Goal: Task Accomplishment & Management: Use online tool/utility

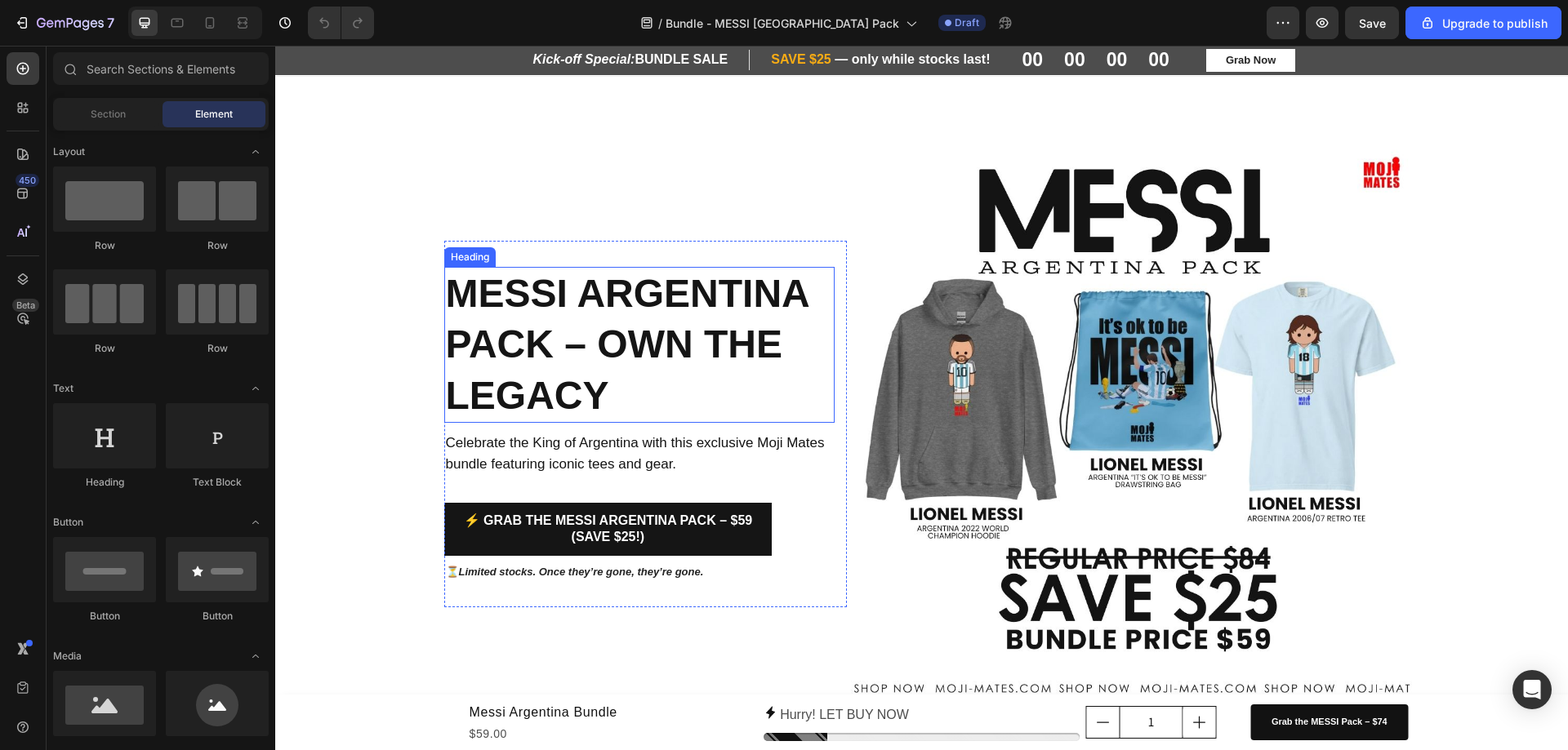
scroll to position [81, 0]
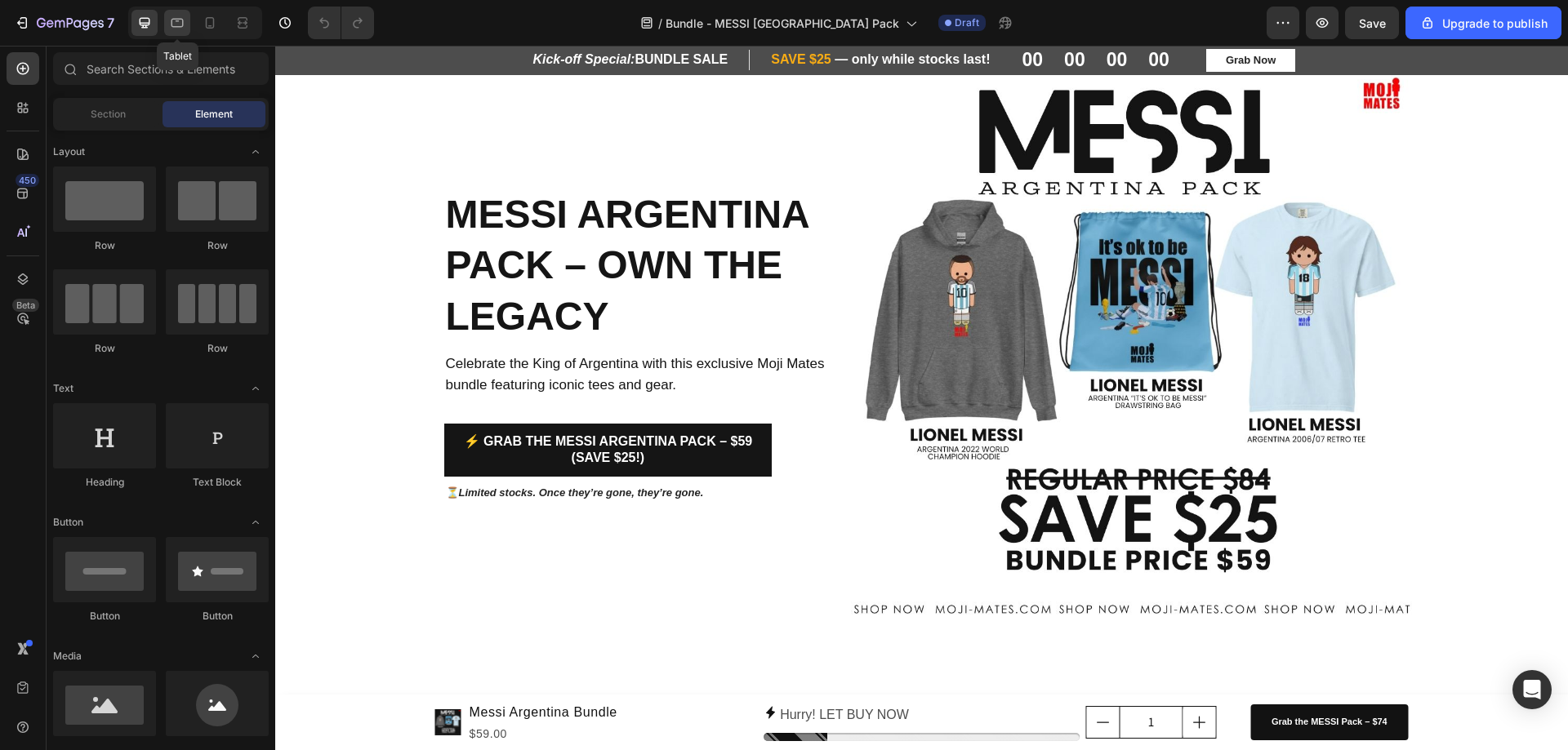
click at [175, 15] on icon at bounding box center [177, 22] width 16 height 16
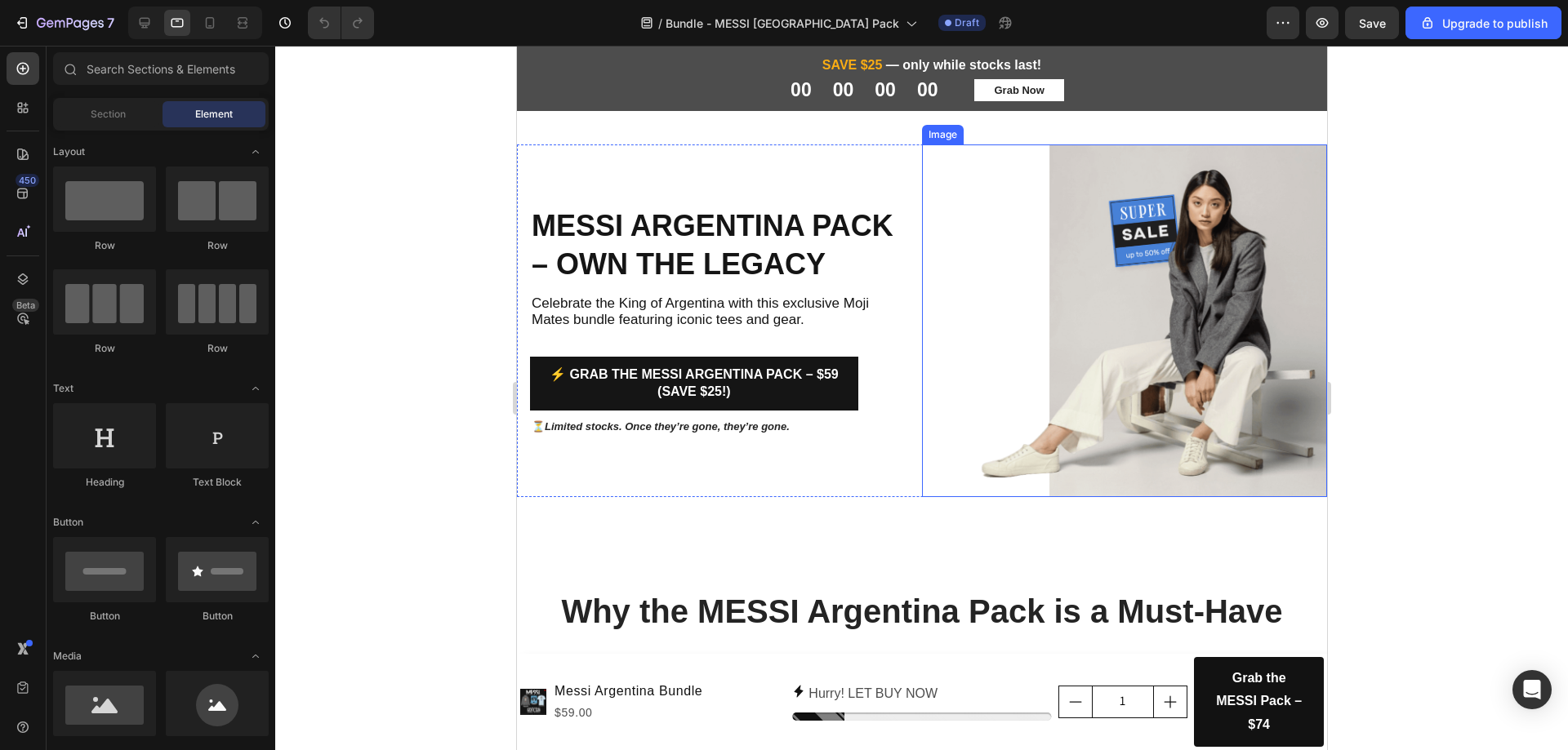
click at [1240, 387] on img at bounding box center [1123, 320] width 405 height 353
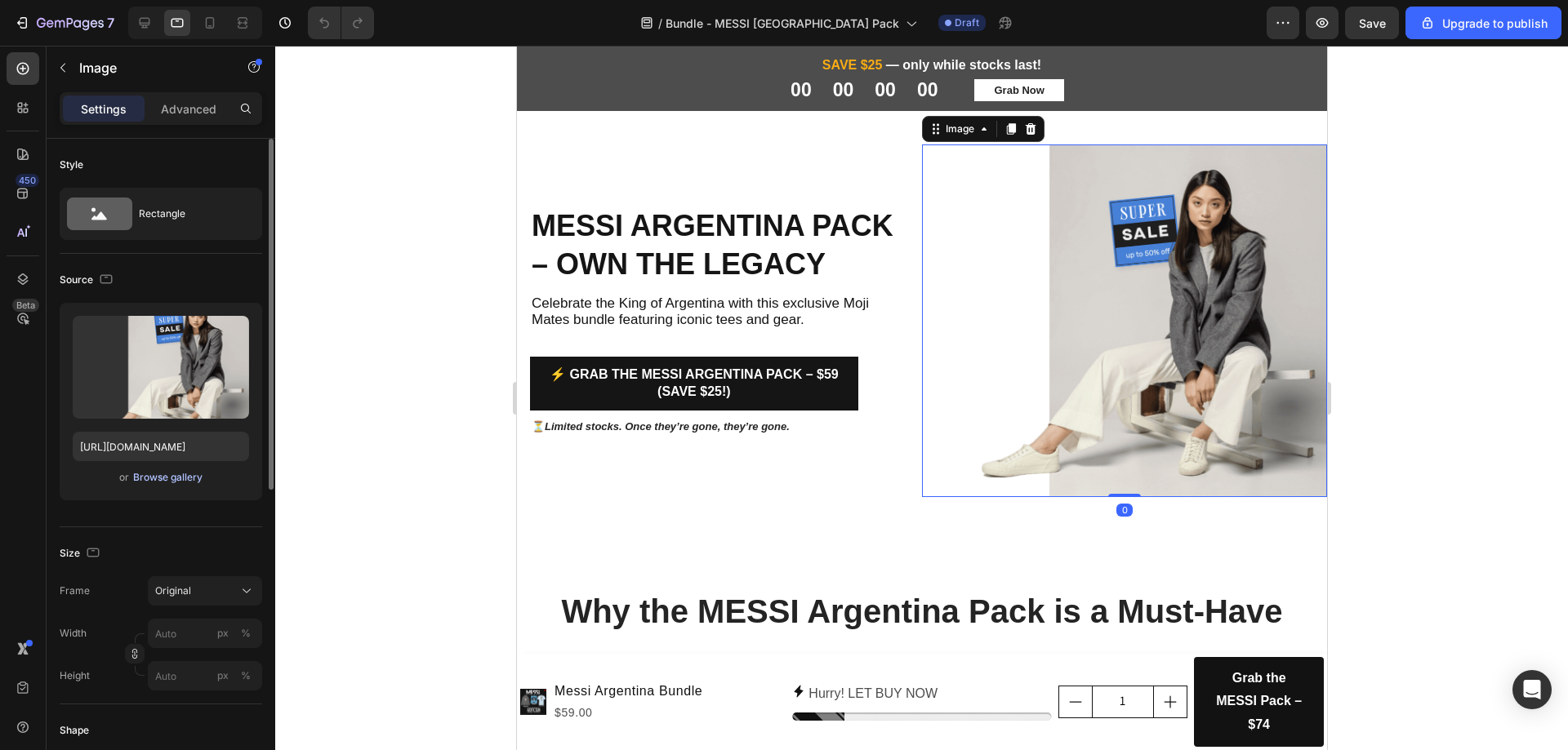
click at [153, 481] on div "Browse gallery" at bounding box center [168, 476] width 70 height 14
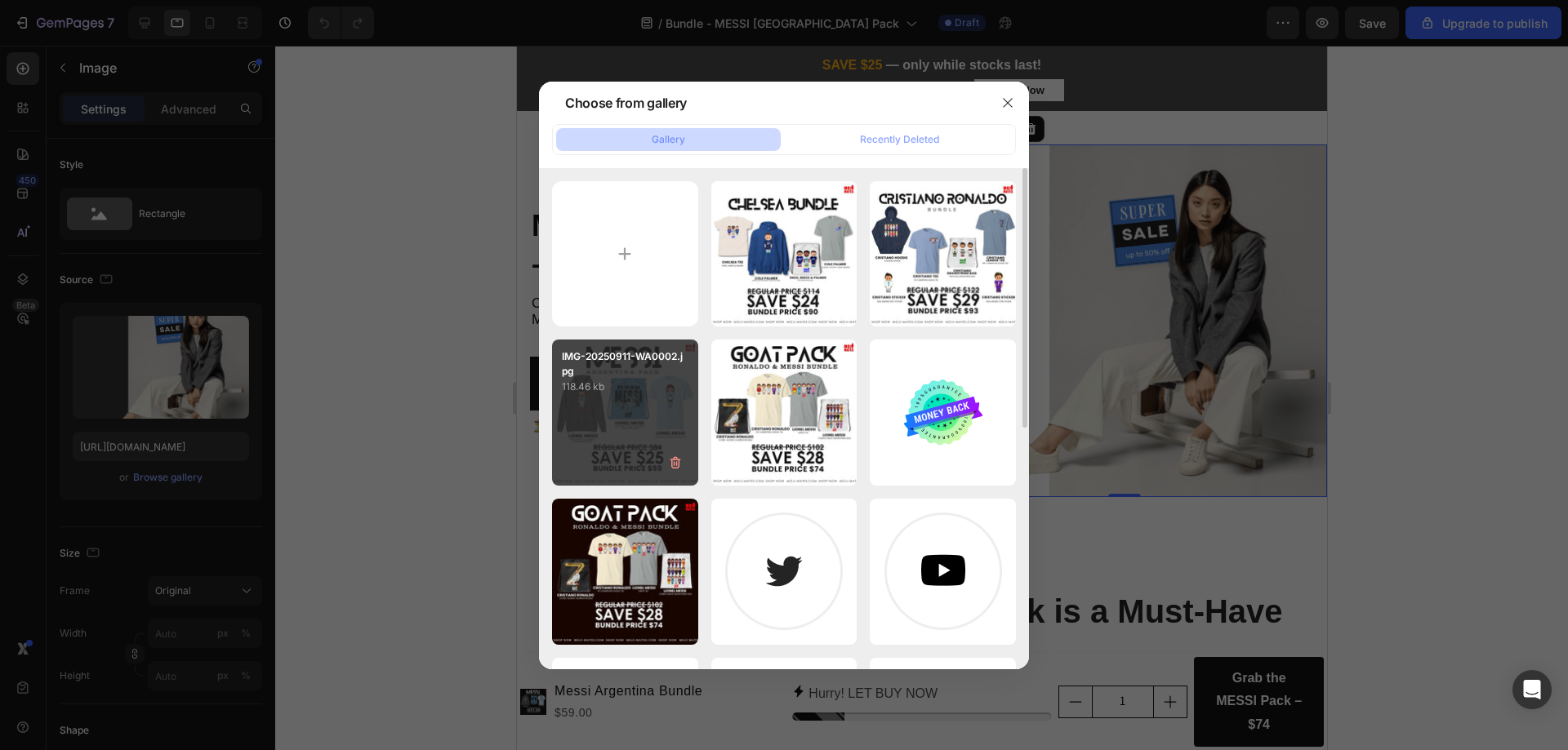
click at [654, 415] on div "IMG-20250911-WA0002.jpg 118.46 kb" at bounding box center [625, 412] width 146 height 146
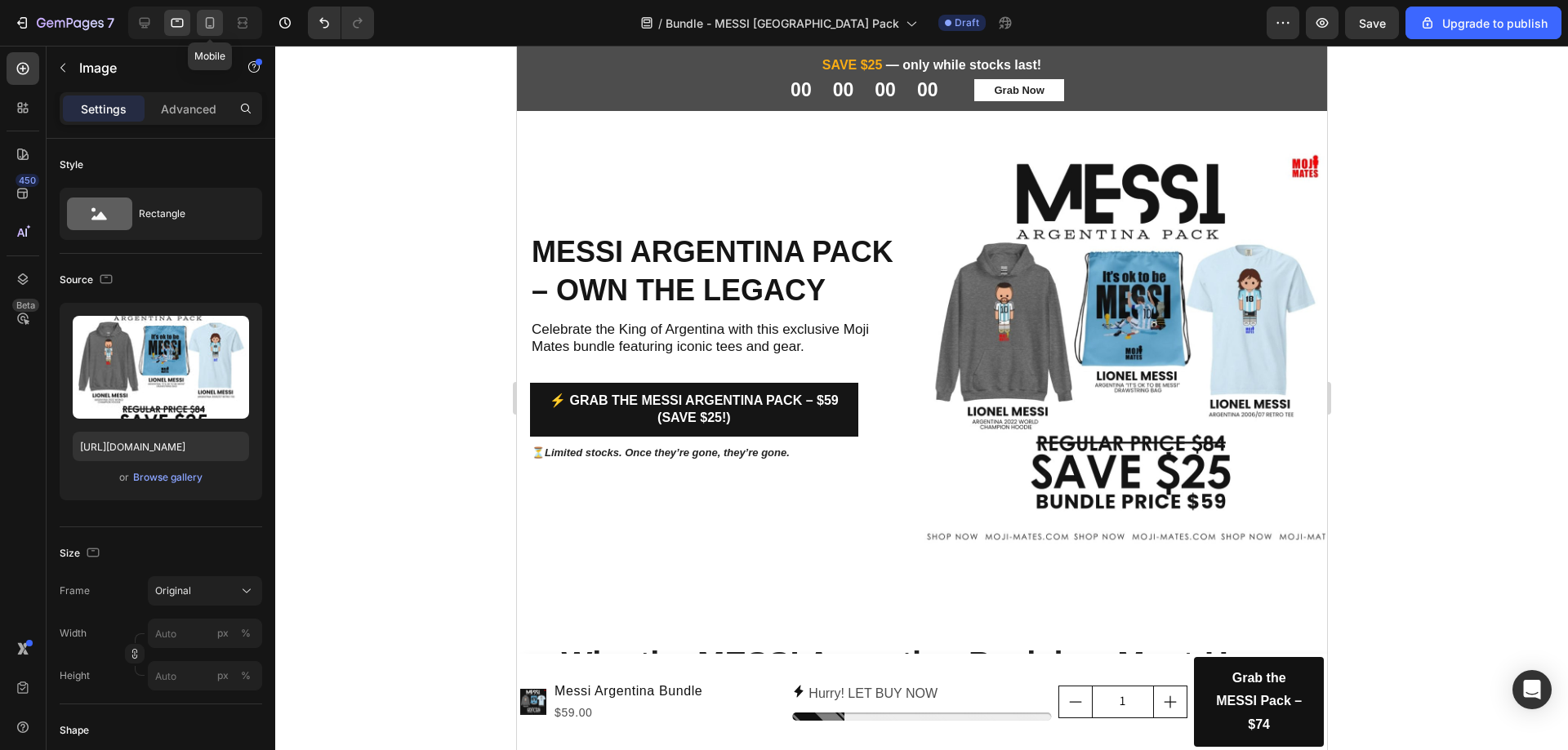
click at [201, 19] on div at bounding box center [210, 22] width 26 height 26
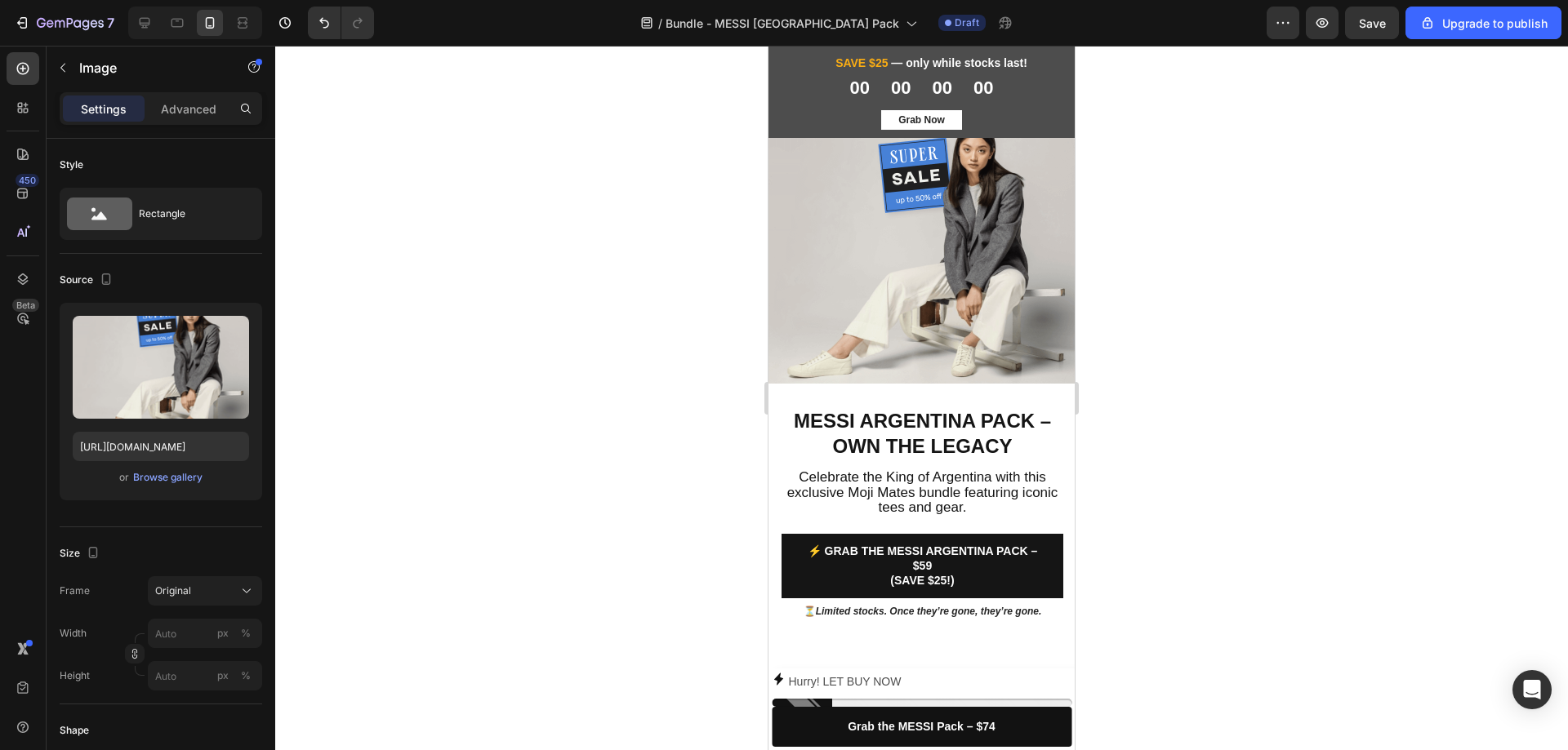
click at [885, 284] on img at bounding box center [922, 248] width 306 height 272
click at [144, 479] on div "Browse gallery" at bounding box center [168, 476] width 70 height 14
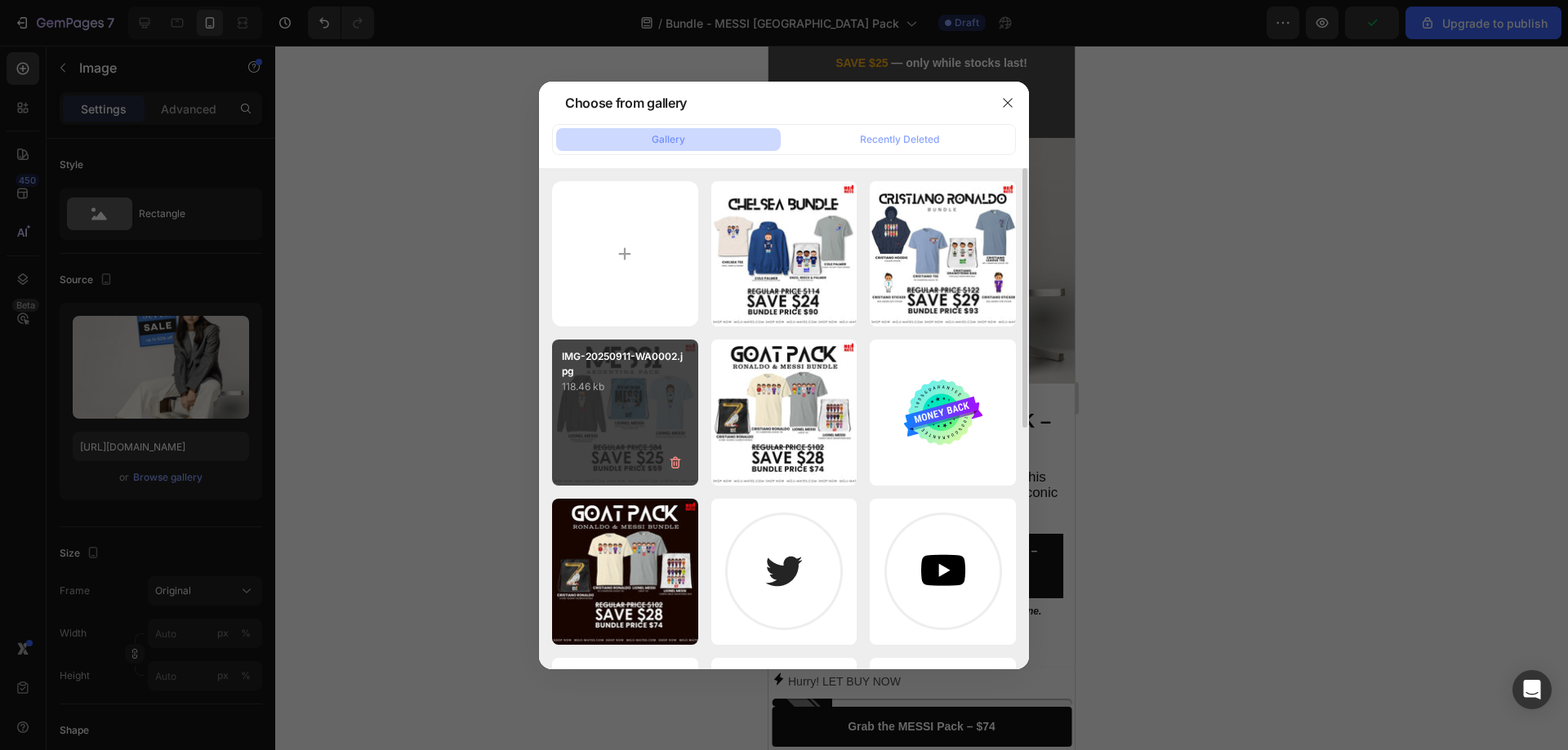
click at [610, 434] on div "IMG-20250911-WA0002.jpg 118.46 kb" at bounding box center [625, 412] width 146 height 146
type input "https://cdn.shopify.com/s/files/1/0652/2434/3734/files/gempages_583137056935379…"
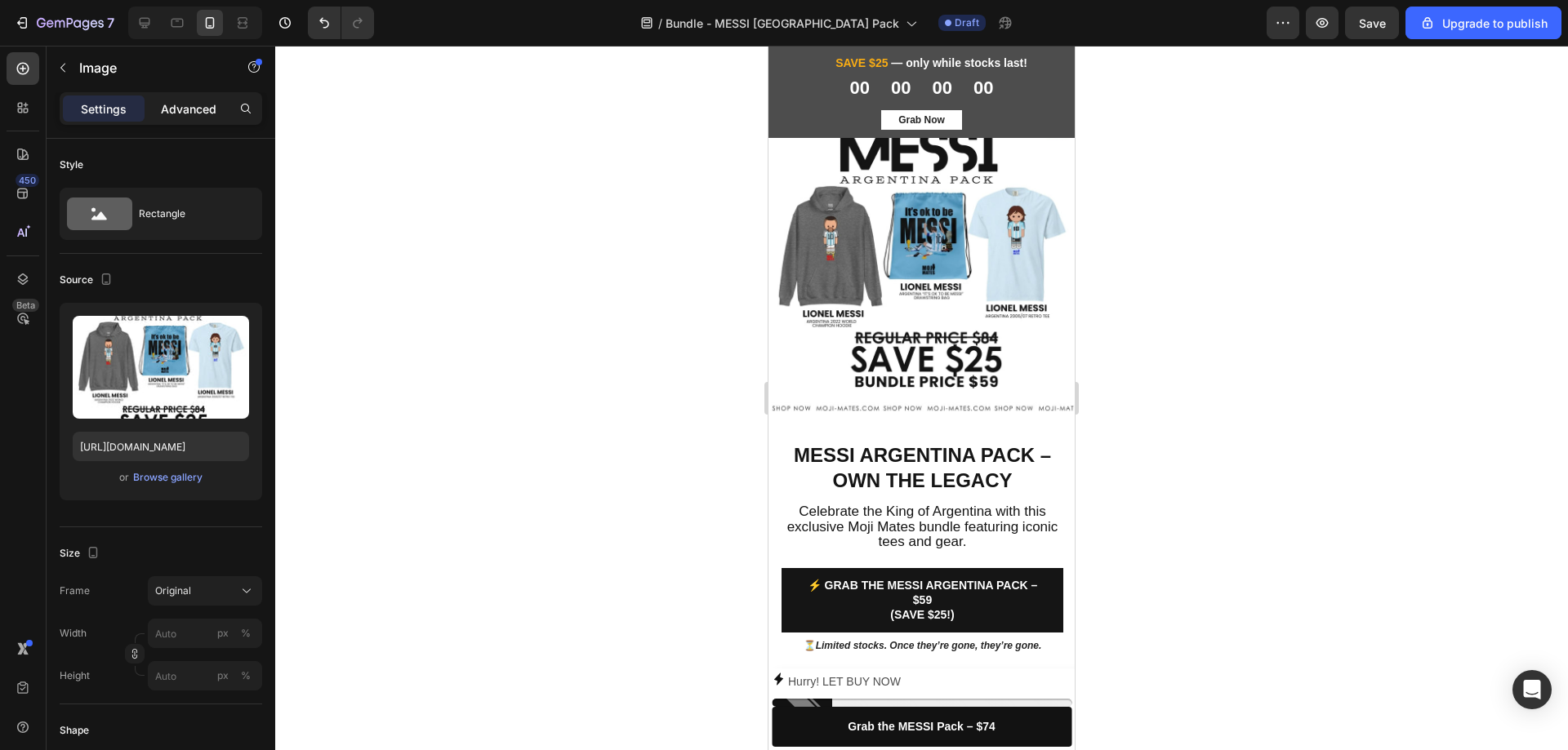
click at [188, 113] on p "Advanced" at bounding box center [189, 109] width 56 height 17
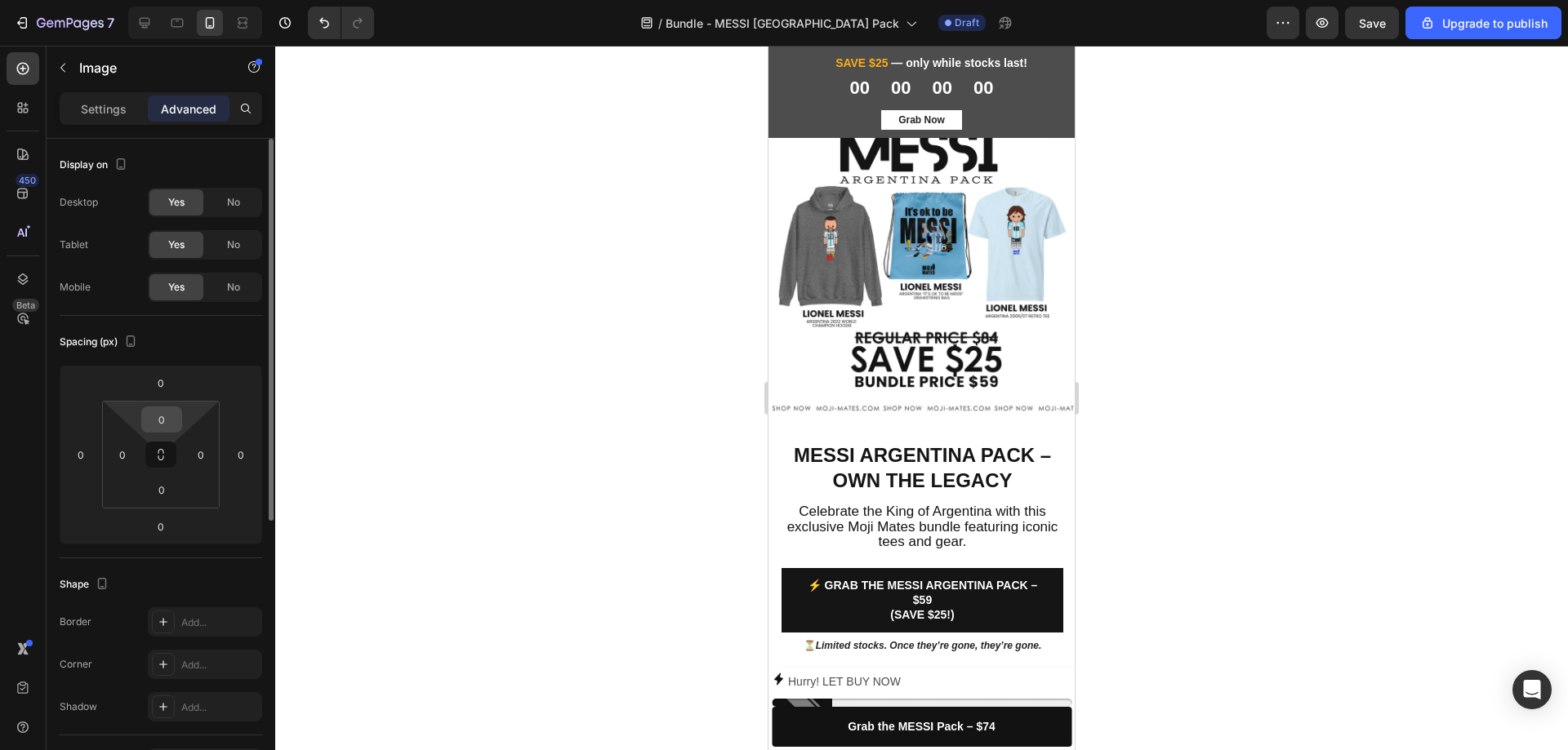
click at [169, 431] on div "0" at bounding box center [162, 419] width 41 height 26
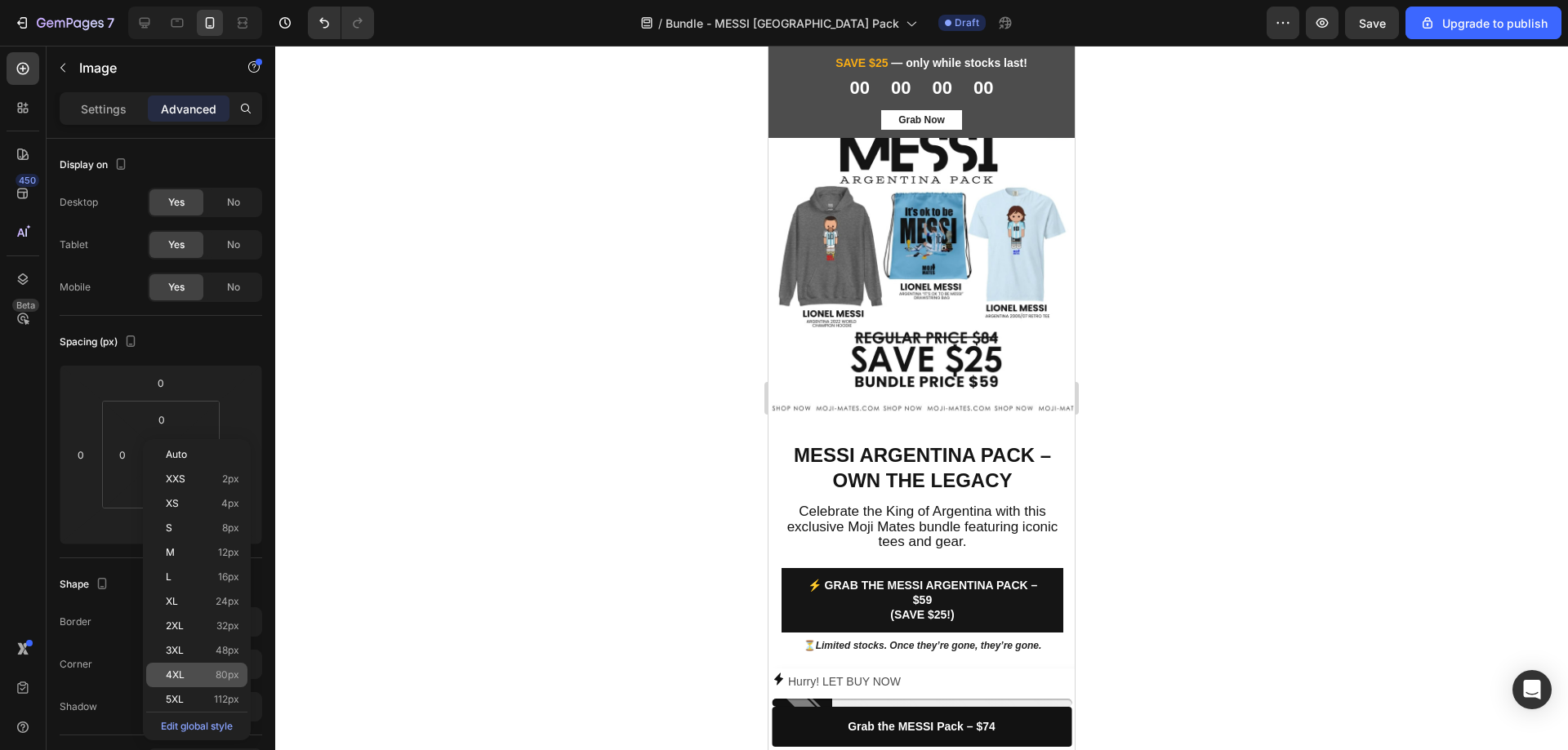
click at [215, 679] on span "80px" at bounding box center [227, 675] width 24 height 11
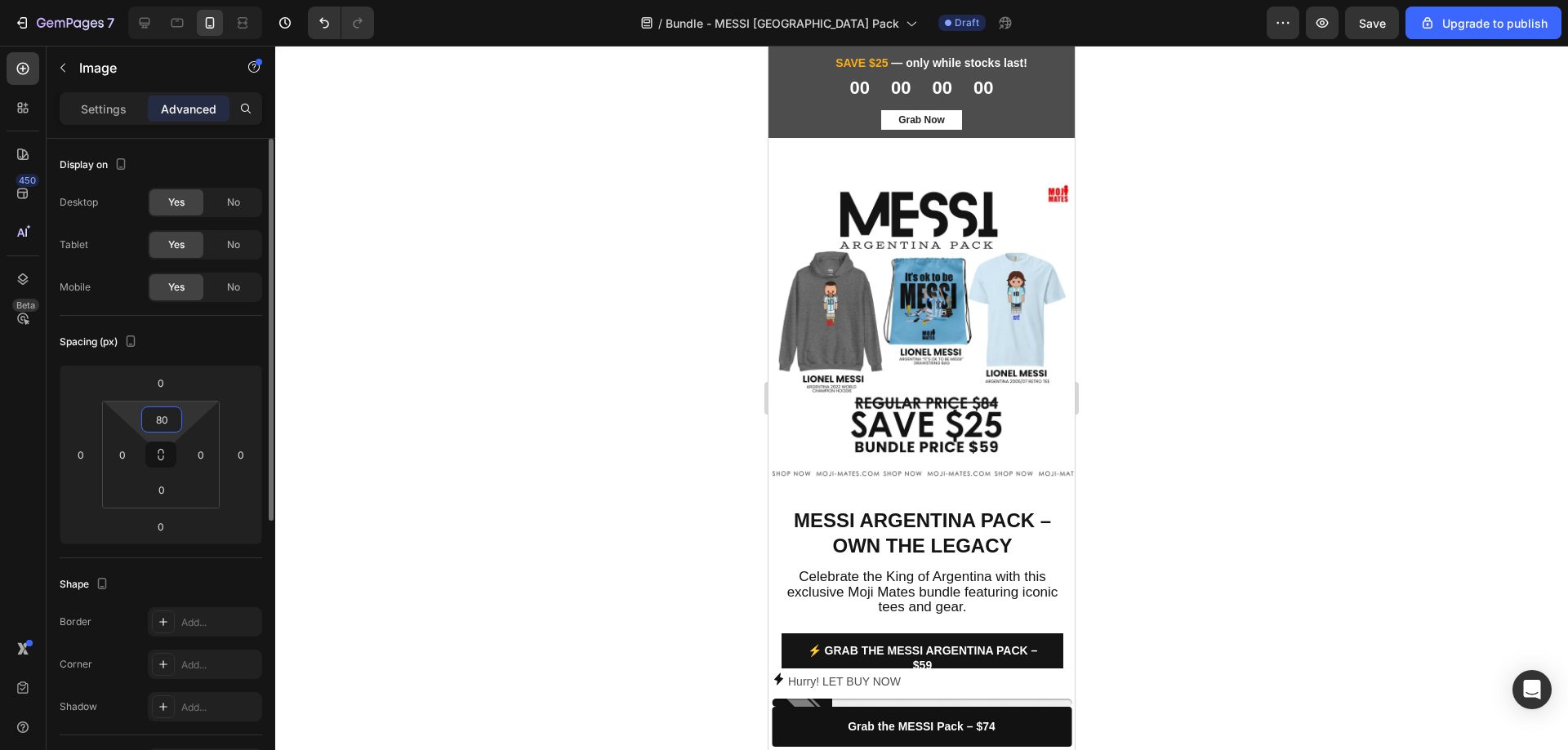
click at [158, 430] on input "80" at bounding box center [162, 420] width 33 height 25
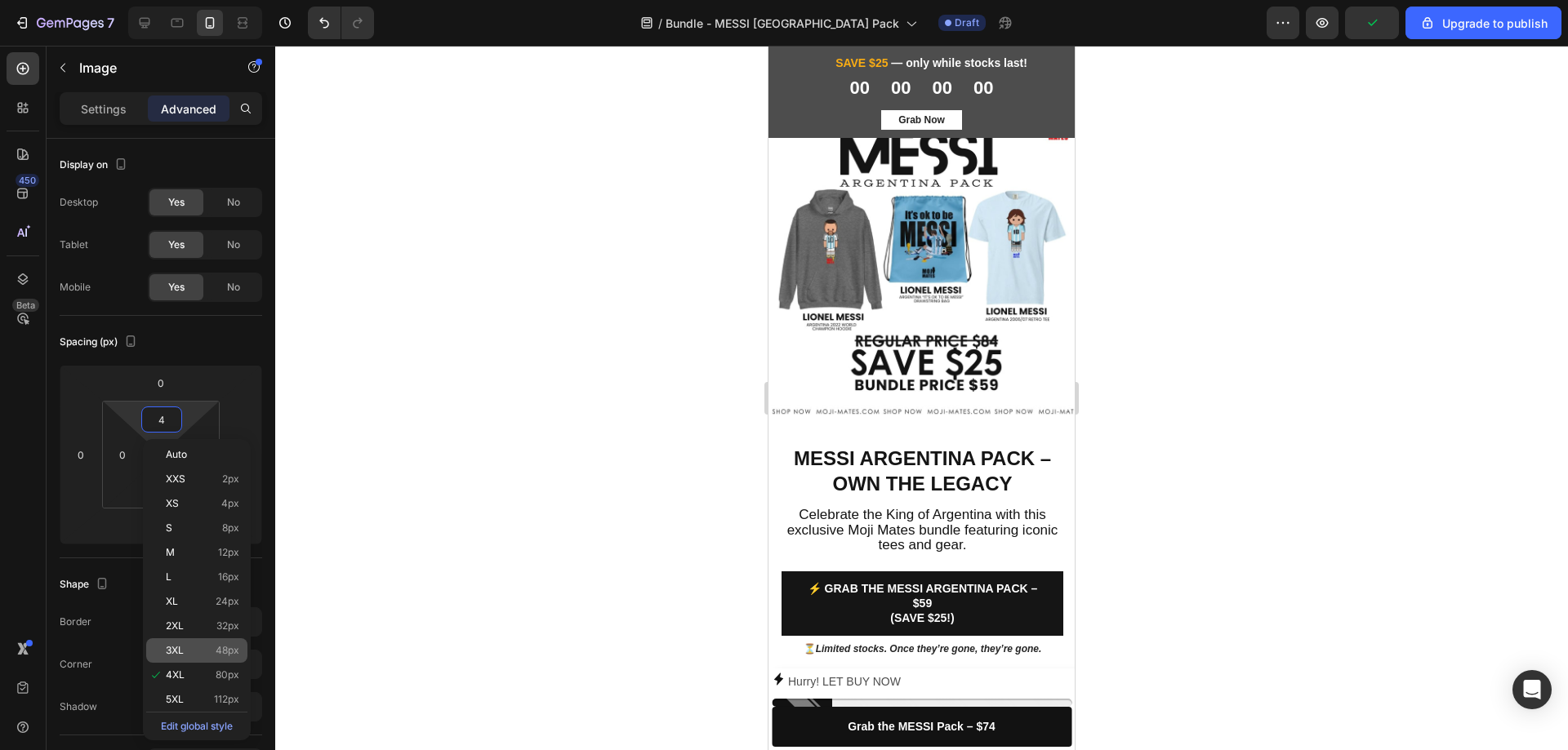
click at [202, 653] on p "3XL 48px" at bounding box center [202, 651] width 74 height 11
type input "48"
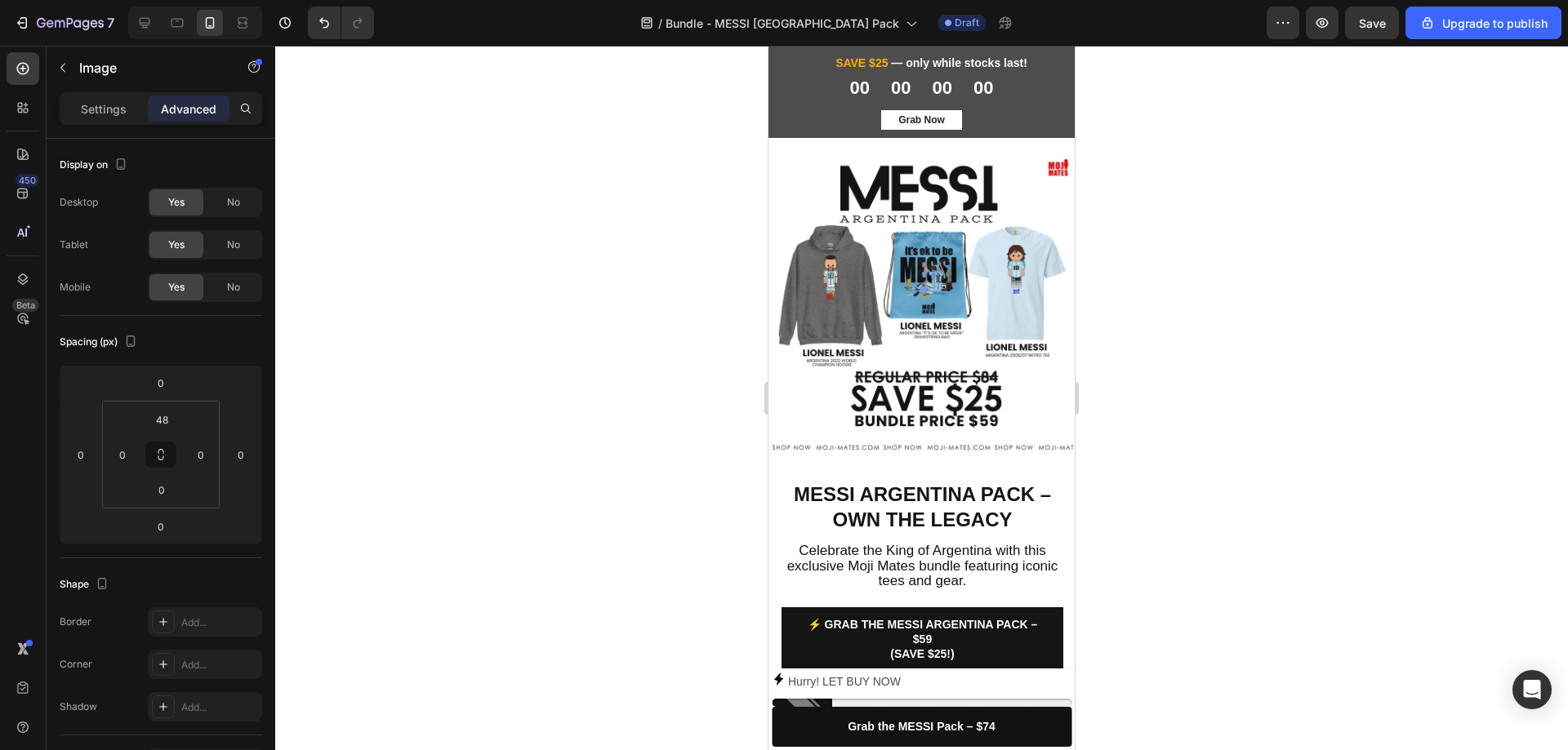
click at [514, 473] on div at bounding box center [922, 398] width 1293 height 704
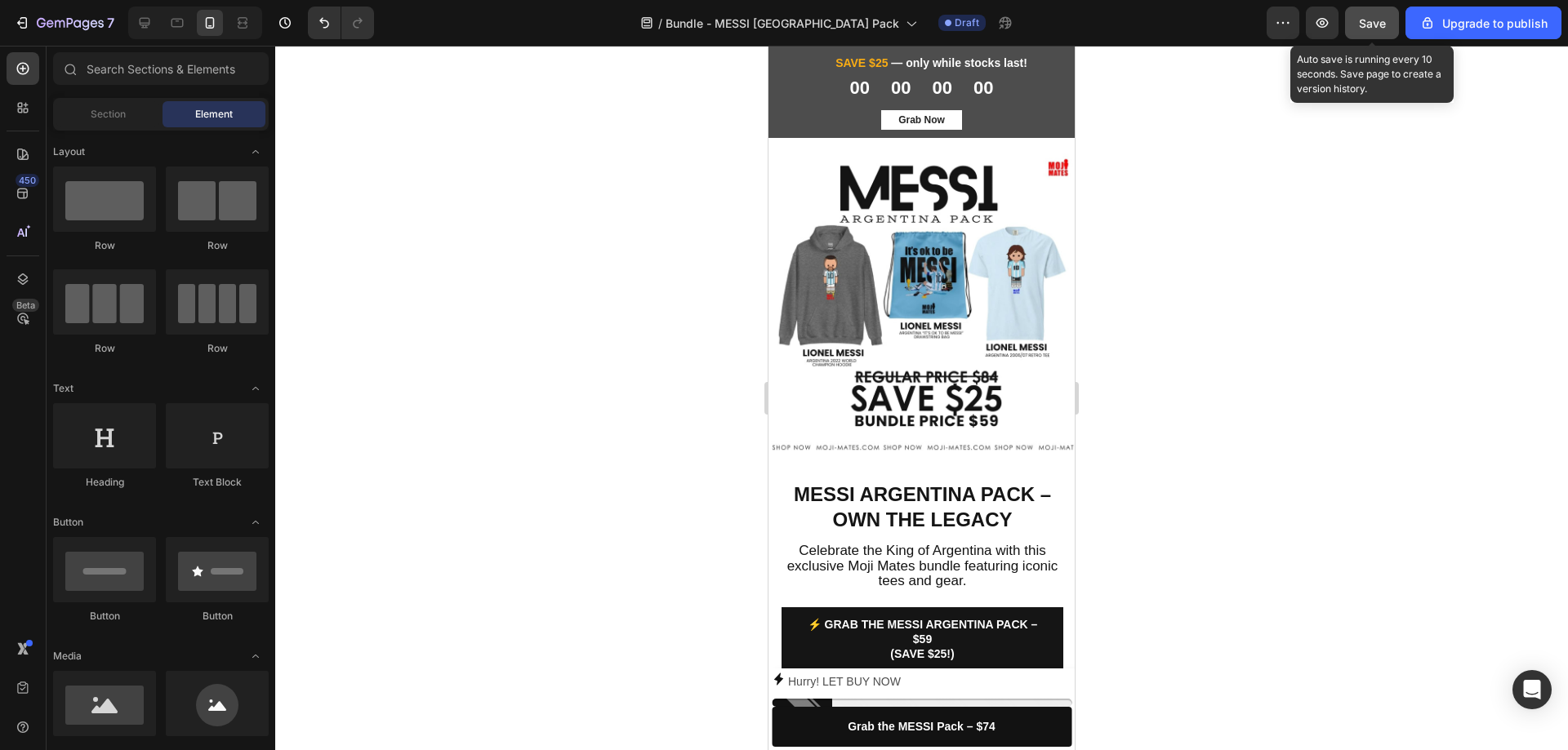
click at [1362, 27] on span "Save" at bounding box center [1373, 23] width 27 height 14
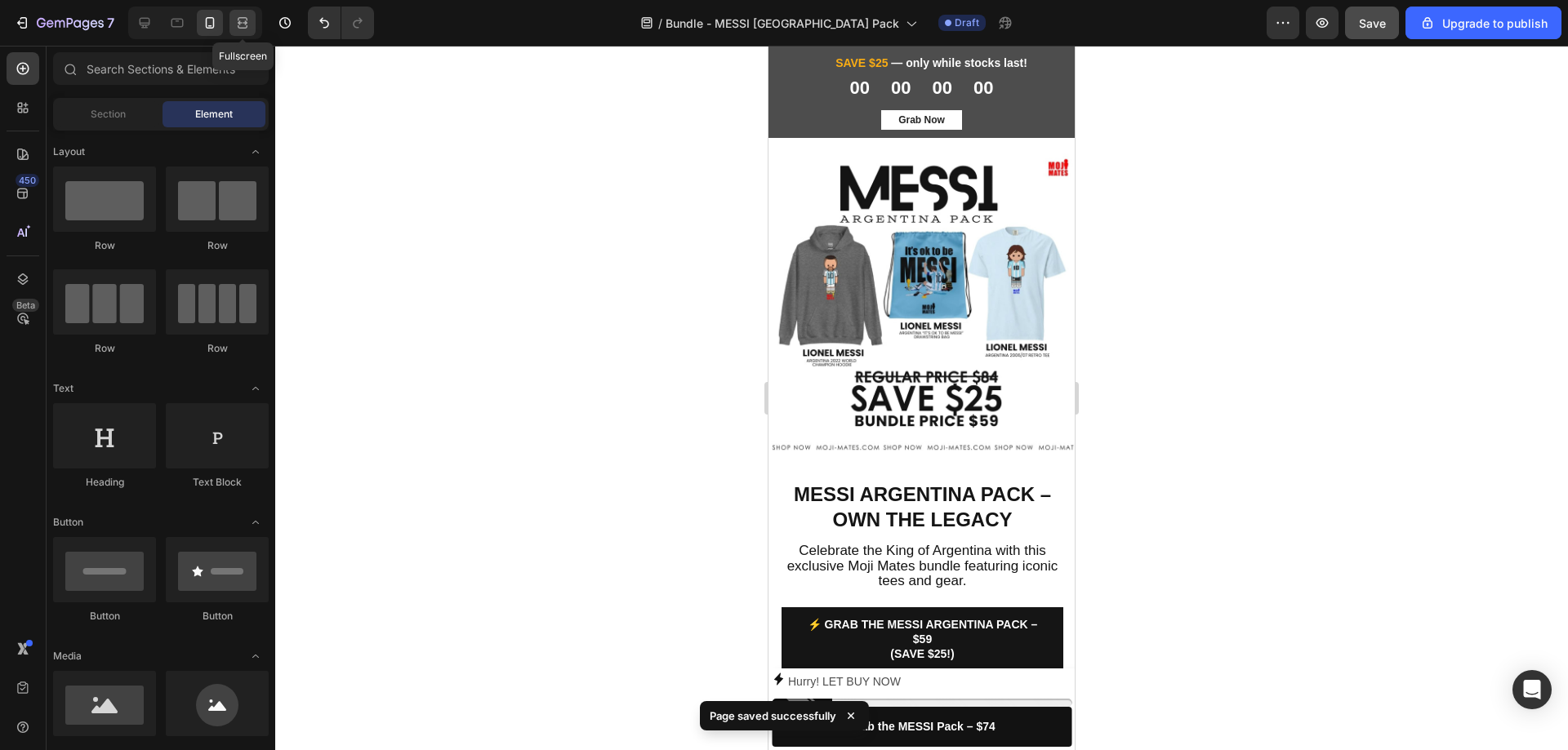
click at [242, 25] on icon at bounding box center [242, 22] width 16 height 16
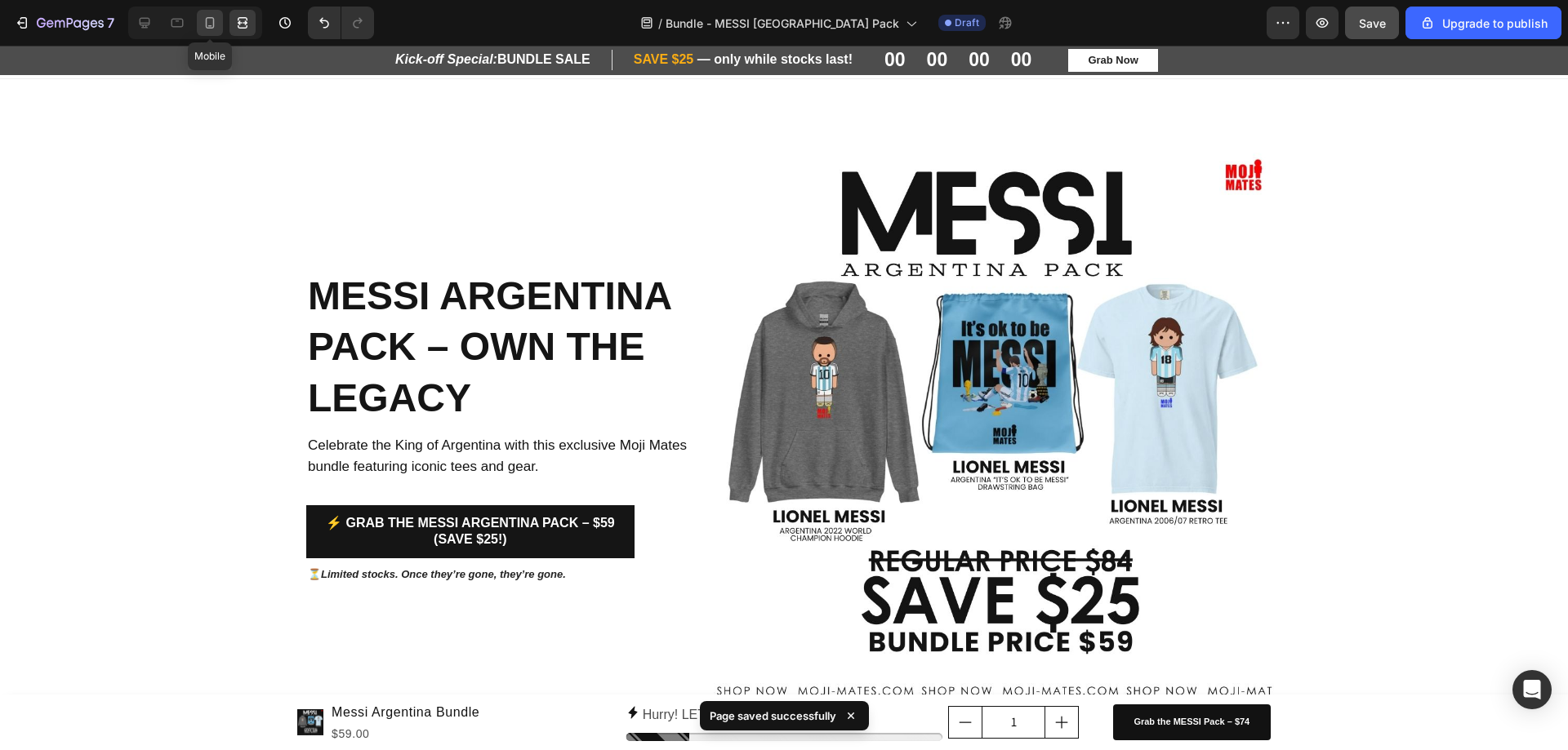
click at [205, 30] on icon at bounding box center [210, 22] width 16 height 16
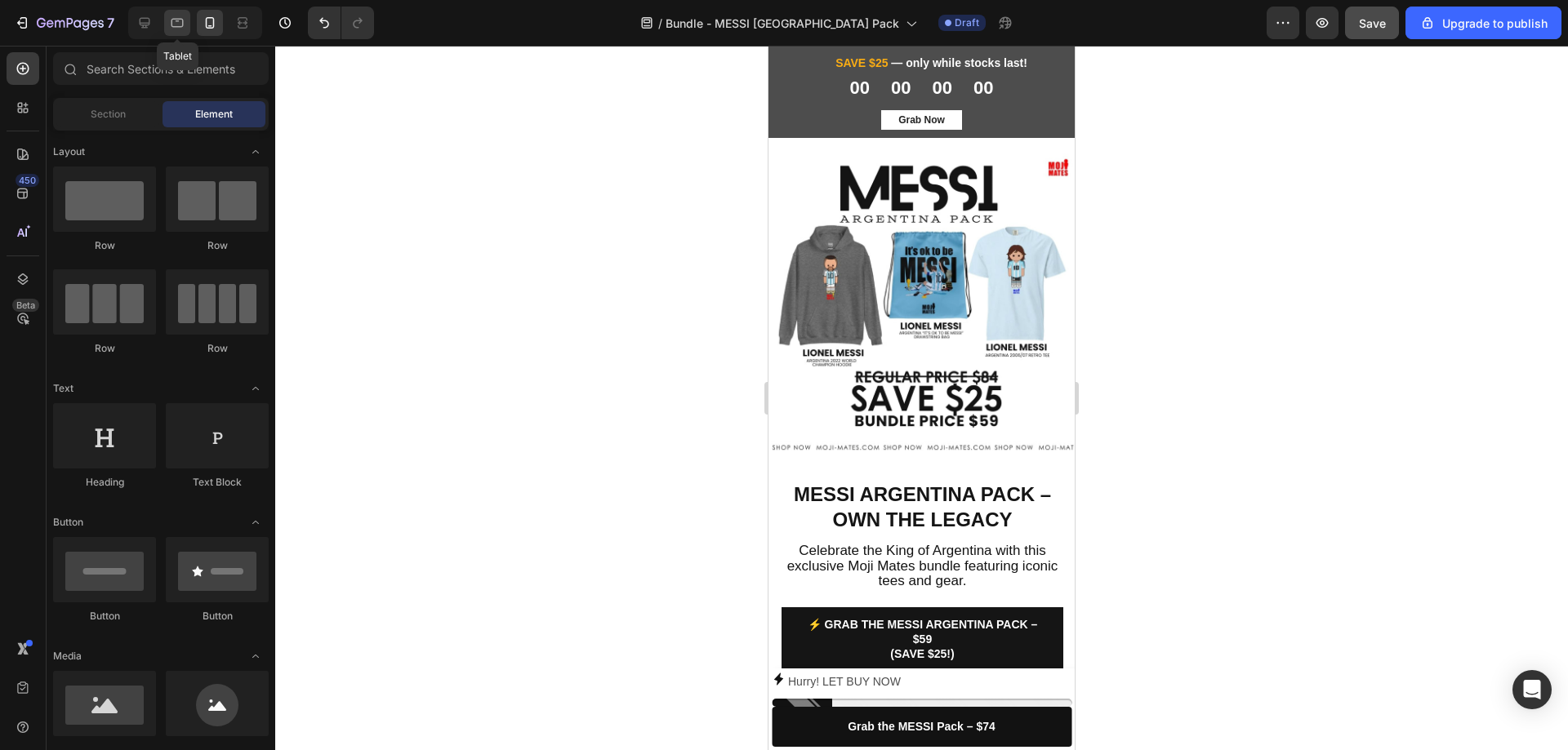
click at [173, 26] on icon at bounding box center [177, 23] width 12 height 9
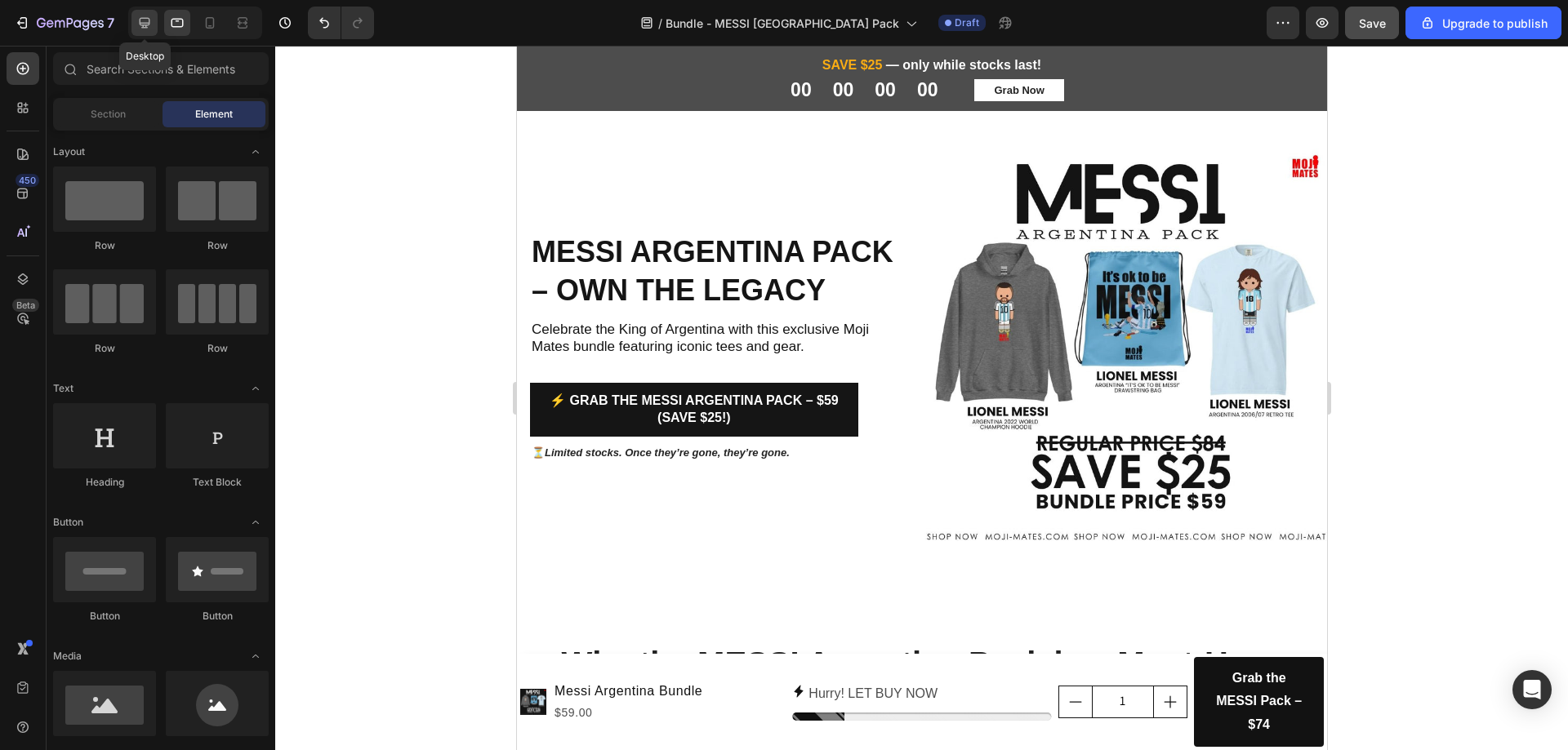
click at [146, 24] on icon at bounding box center [145, 23] width 11 height 11
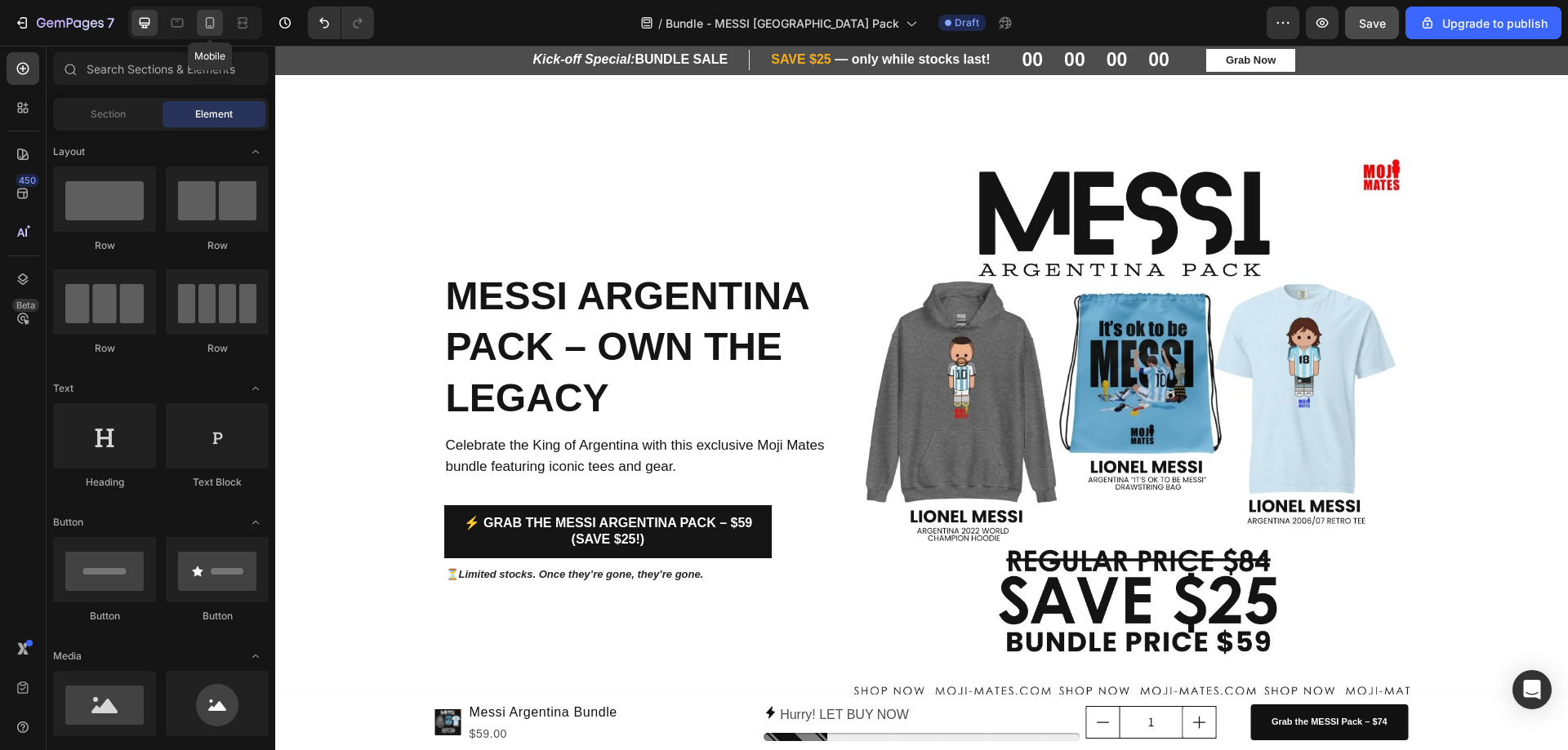
click at [213, 24] on icon at bounding box center [210, 22] width 16 height 16
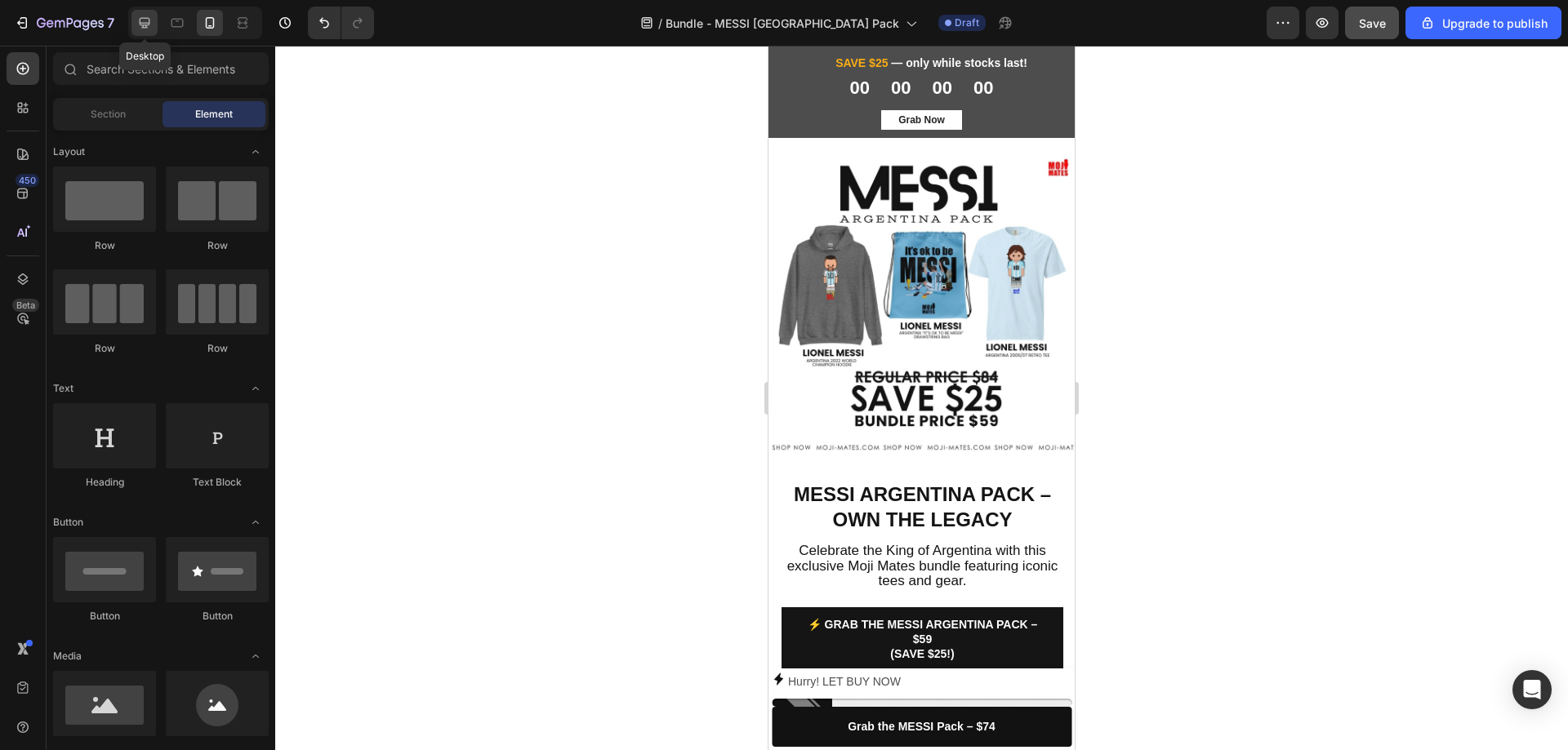
click at [142, 26] on icon at bounding box center [144, 22] width 16 height 16
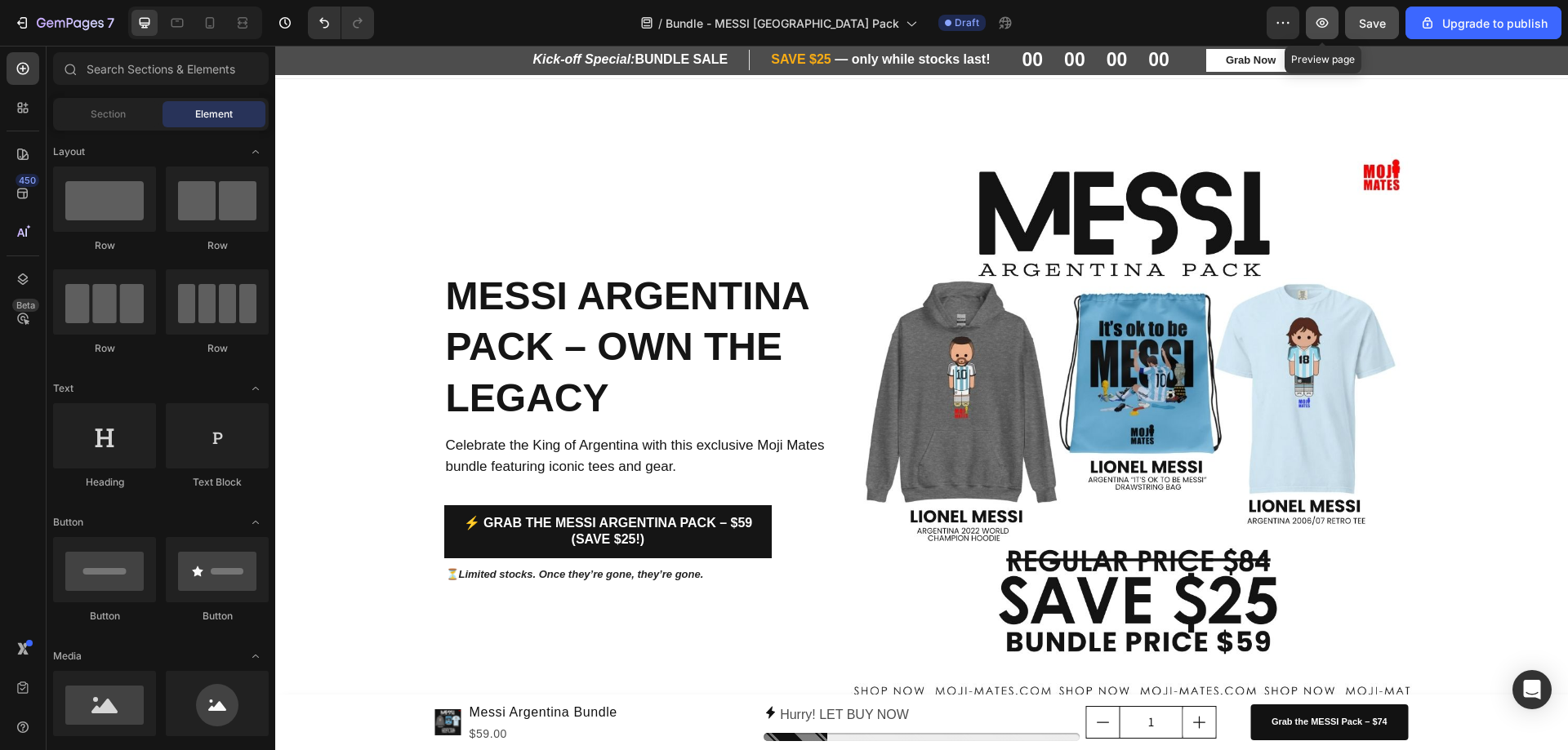
click at [1328, 26] on icon "button" at bounding box center [1322, 22] width 16 height 16
click at [212, 30] on icon at bounding box center [210, 22] width 16 height 16
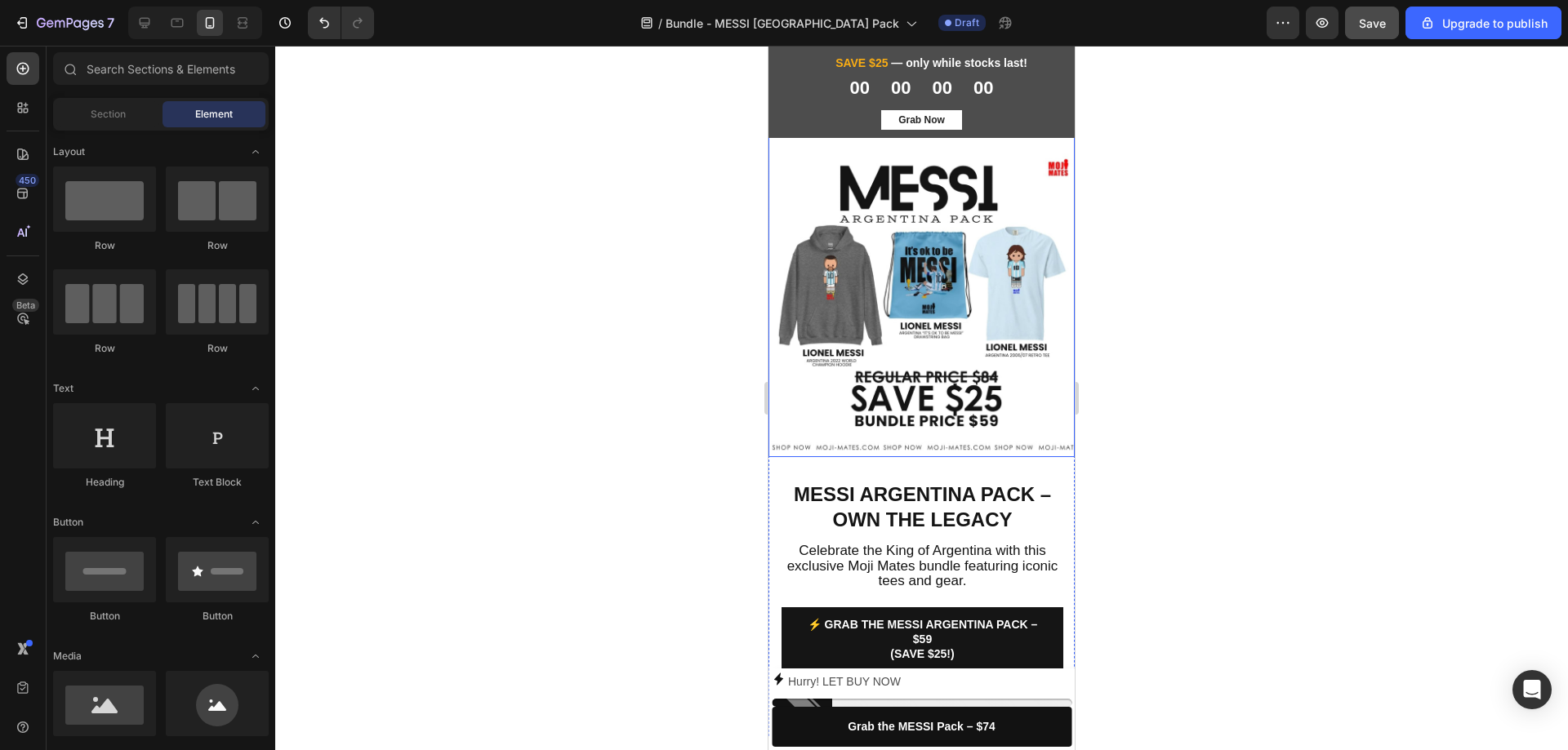
click at [892, 344] on img at bounding box center [922, 304] width 306 height 306
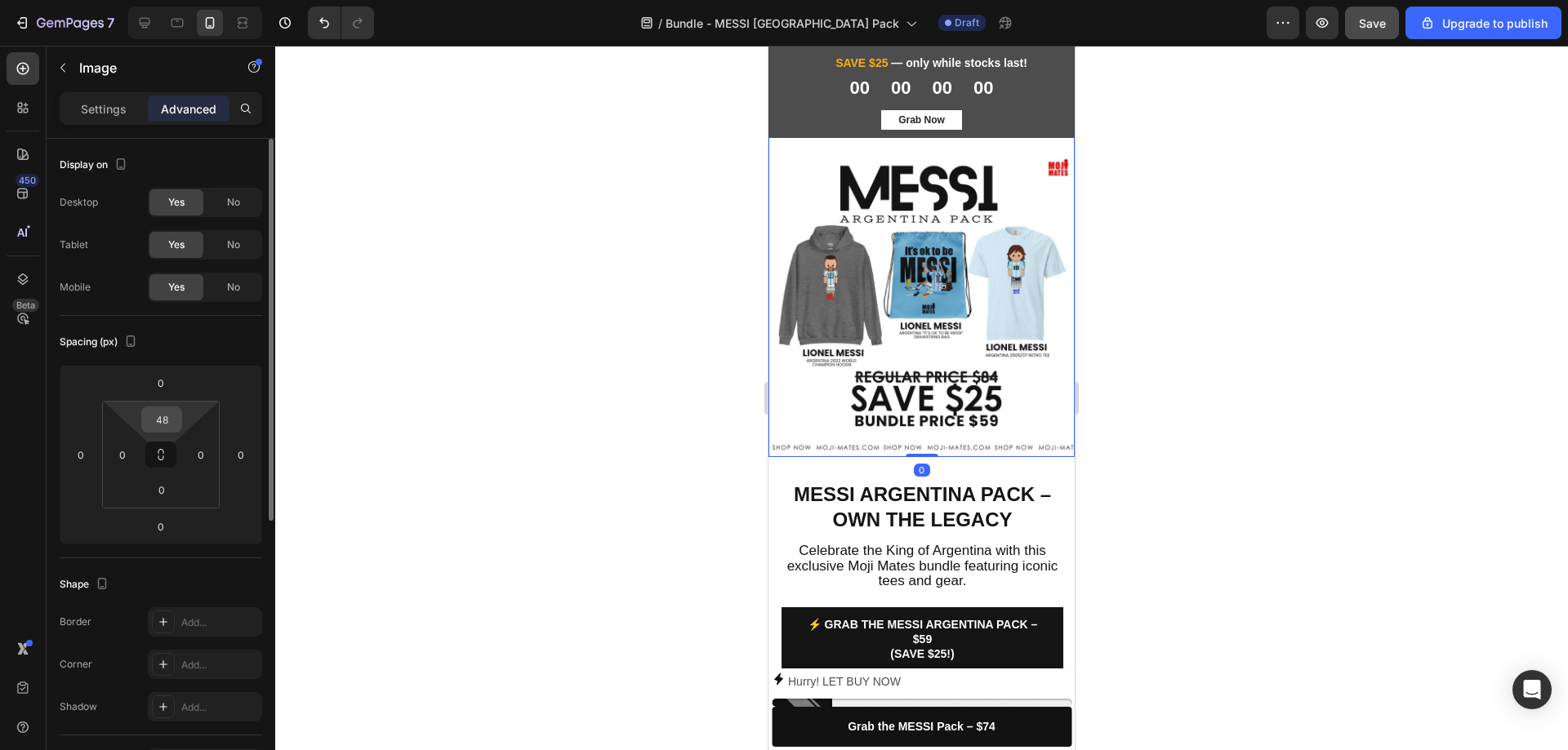
click at [172, 428] on input "48" at bounding box center [162, 420] width 33 height 25
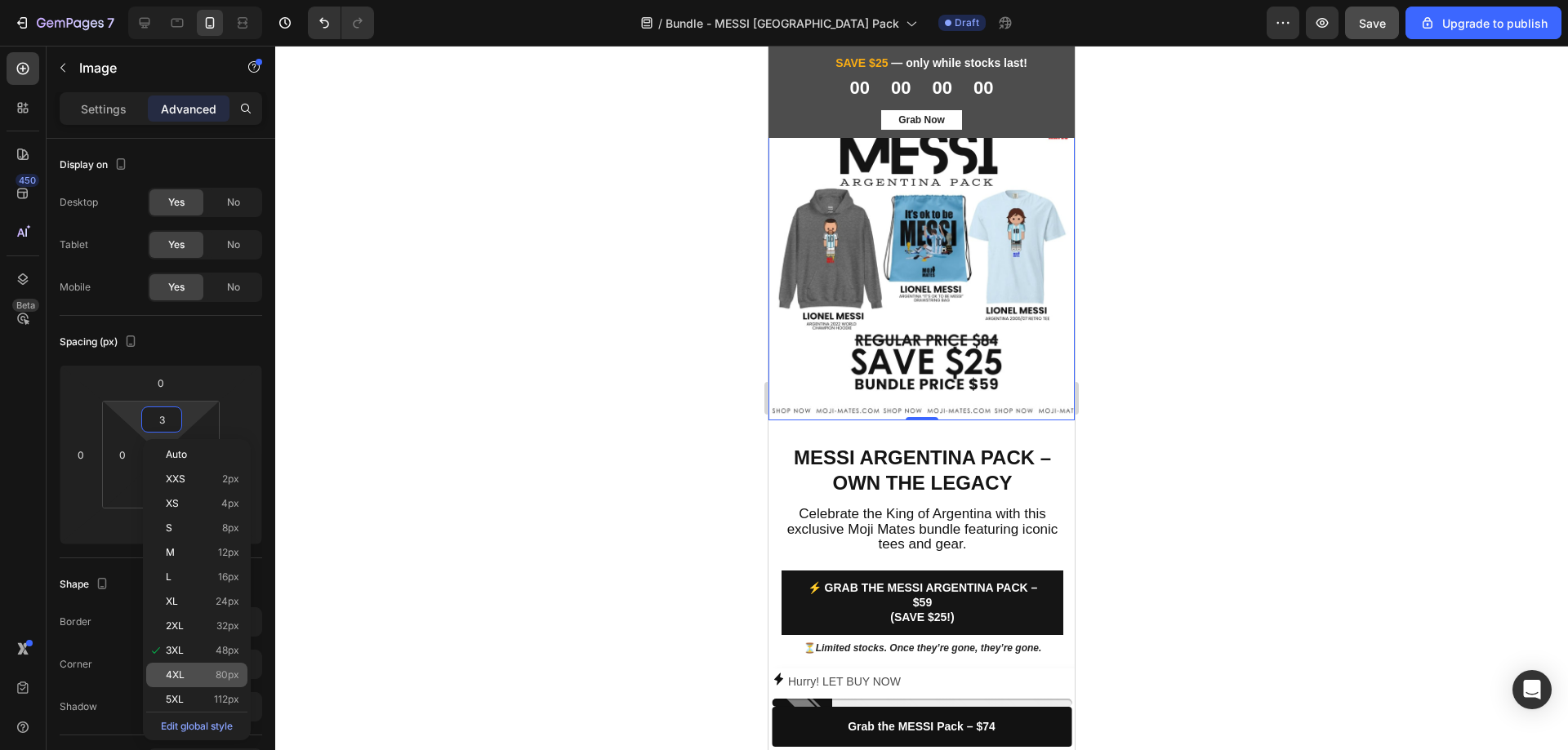
click at [219, 674] on span "80px" at bounding box center [227, 675] width 24 height 11
type input "80"
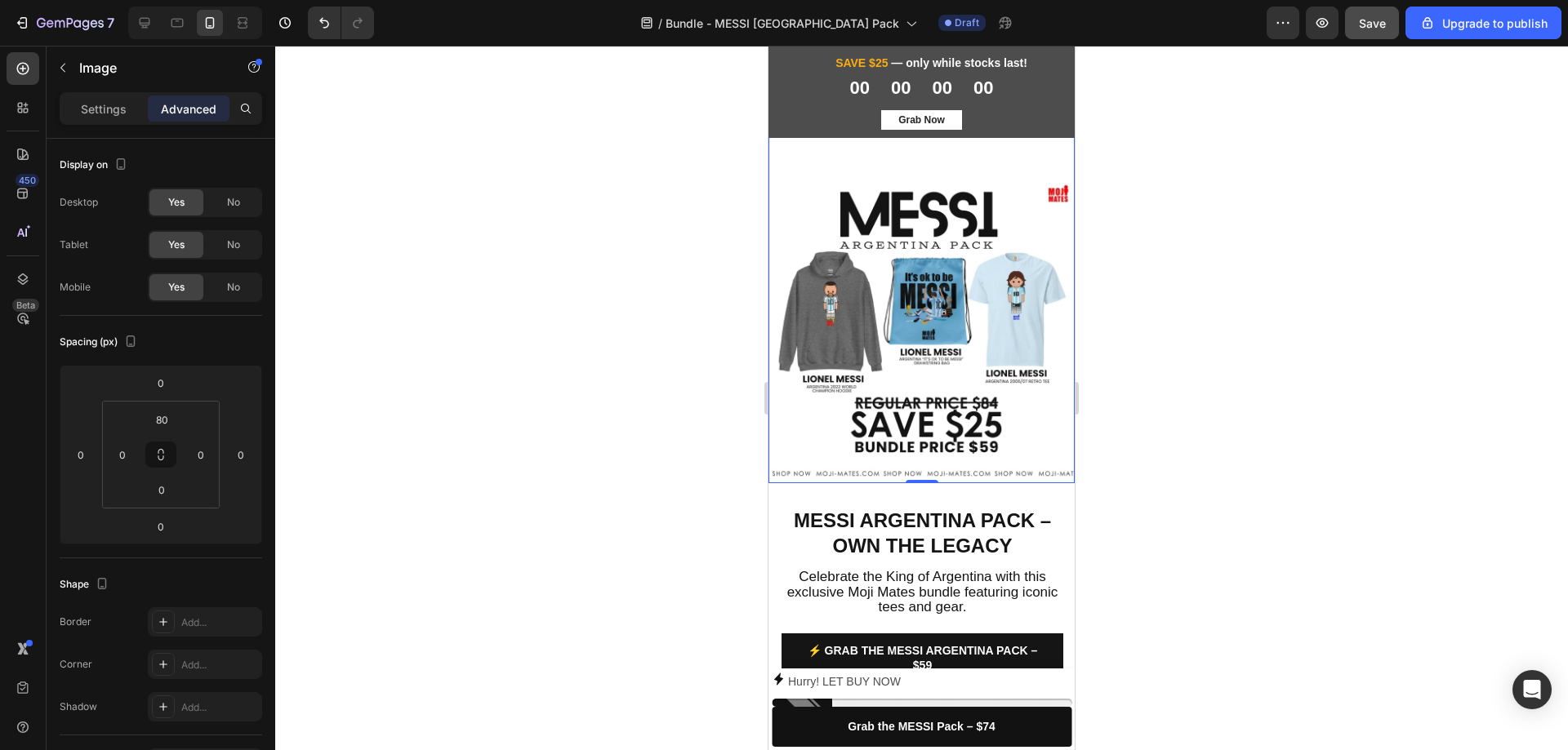
click at [1424, 416] on div at bounding box center [922, 398] width 1293 height 704
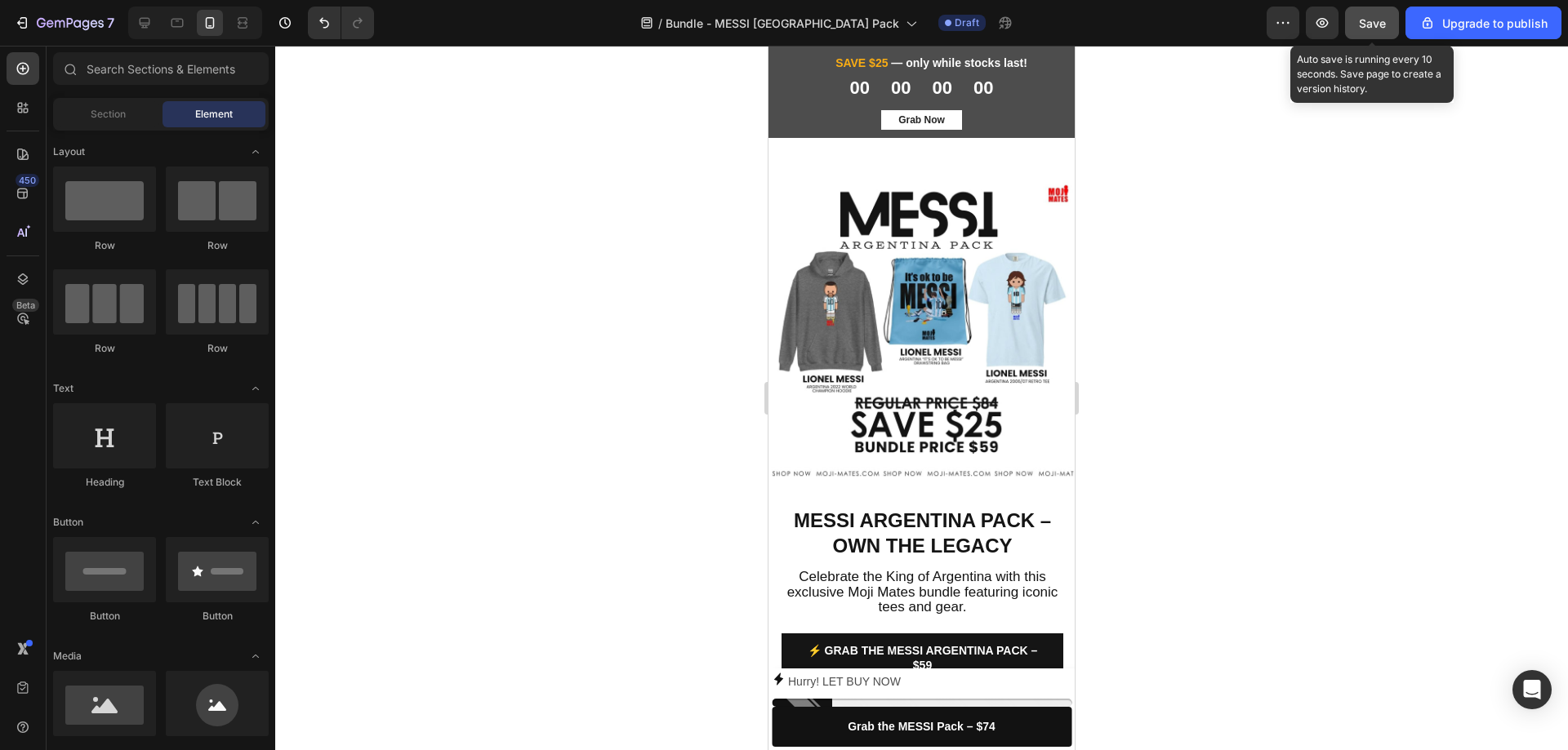
click at [1372, 32] on button "Save" at bounding box center [1372, 23] width 54 height 33
click at [1374, 19] on span "Save" at bounding box center [1373, 23] width 27 height 14
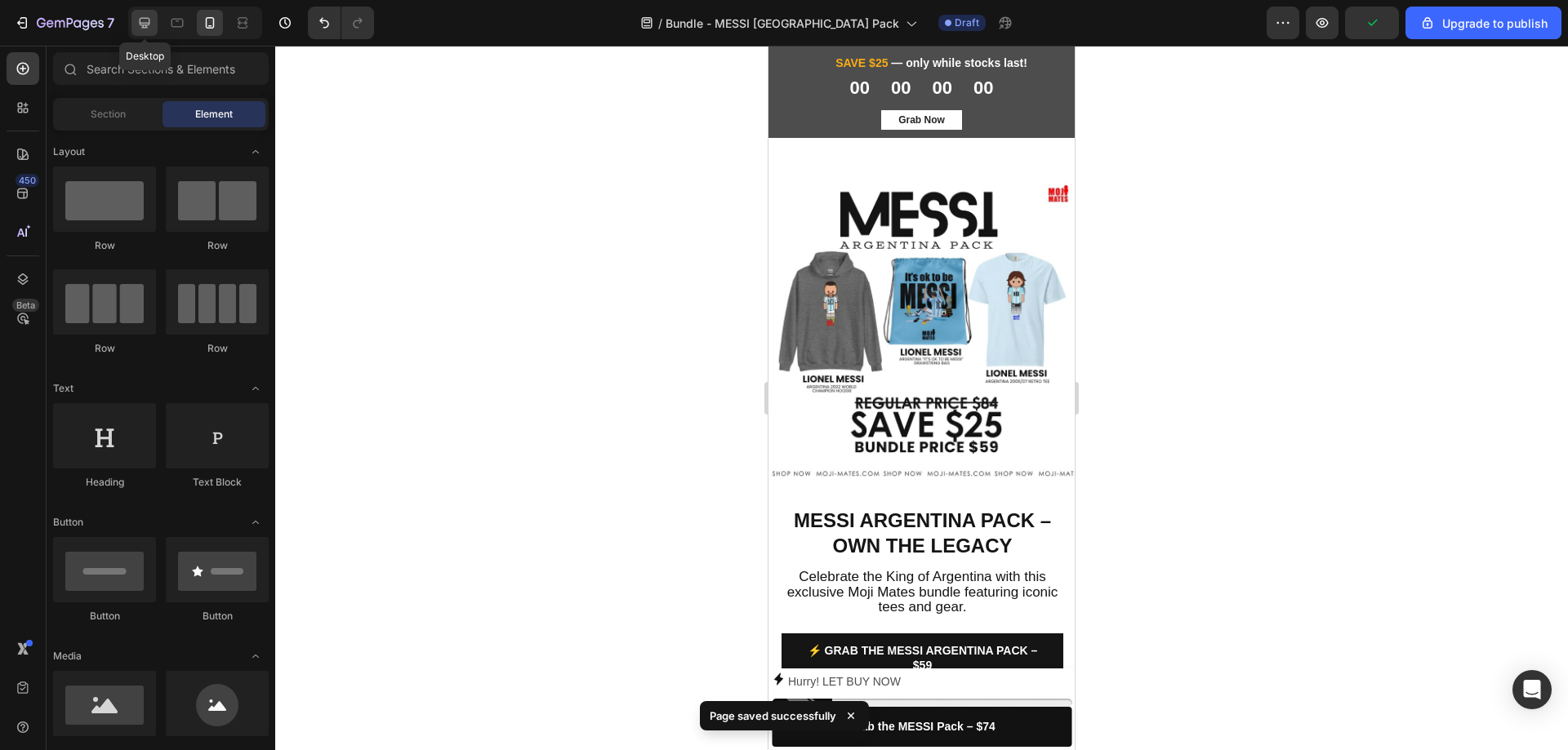
click at [147, 18] on icon at bounding box center [145, 23] width 11 height 11
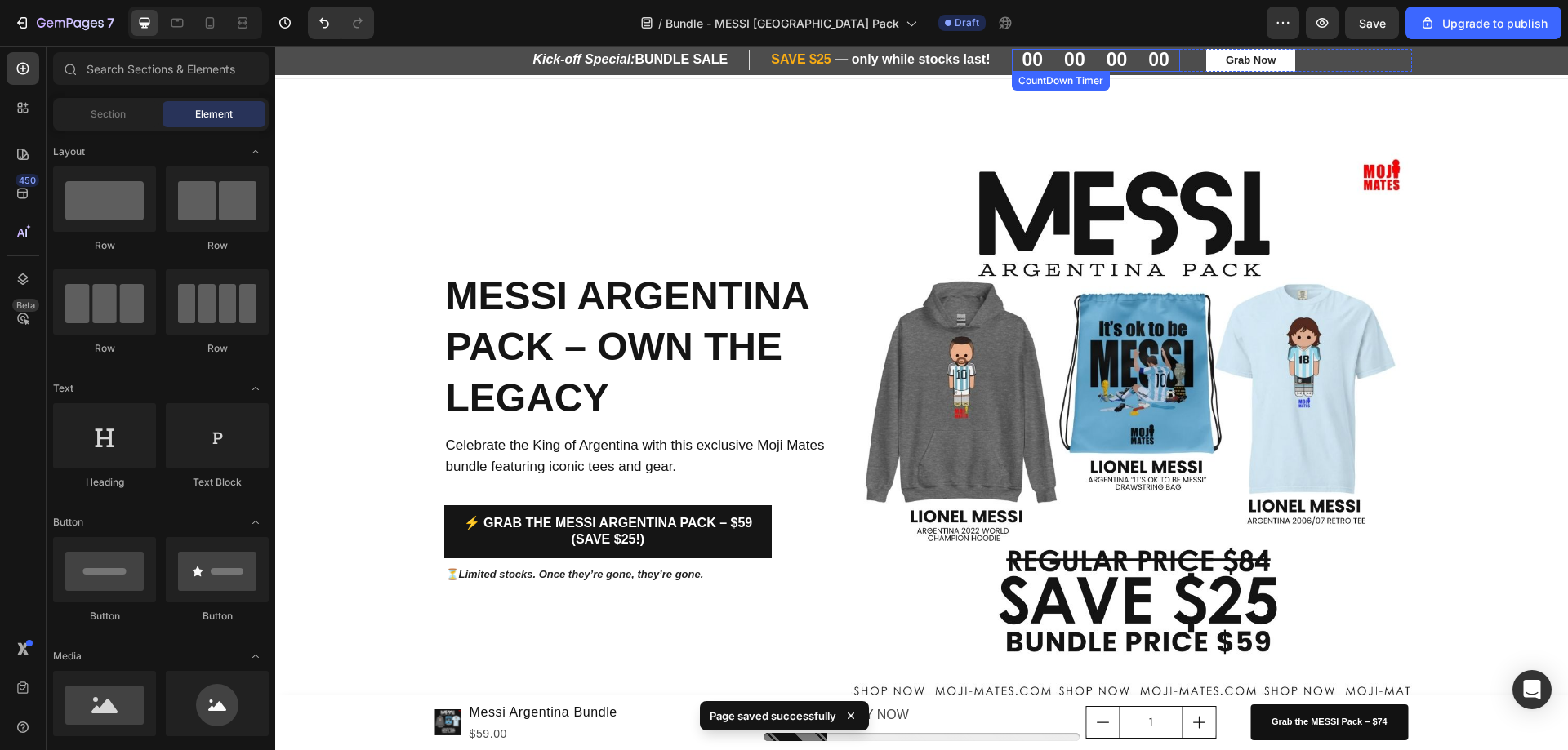
click at [1054, 64] on div "00" at bounding box center [1075, 60] width 42 height 23
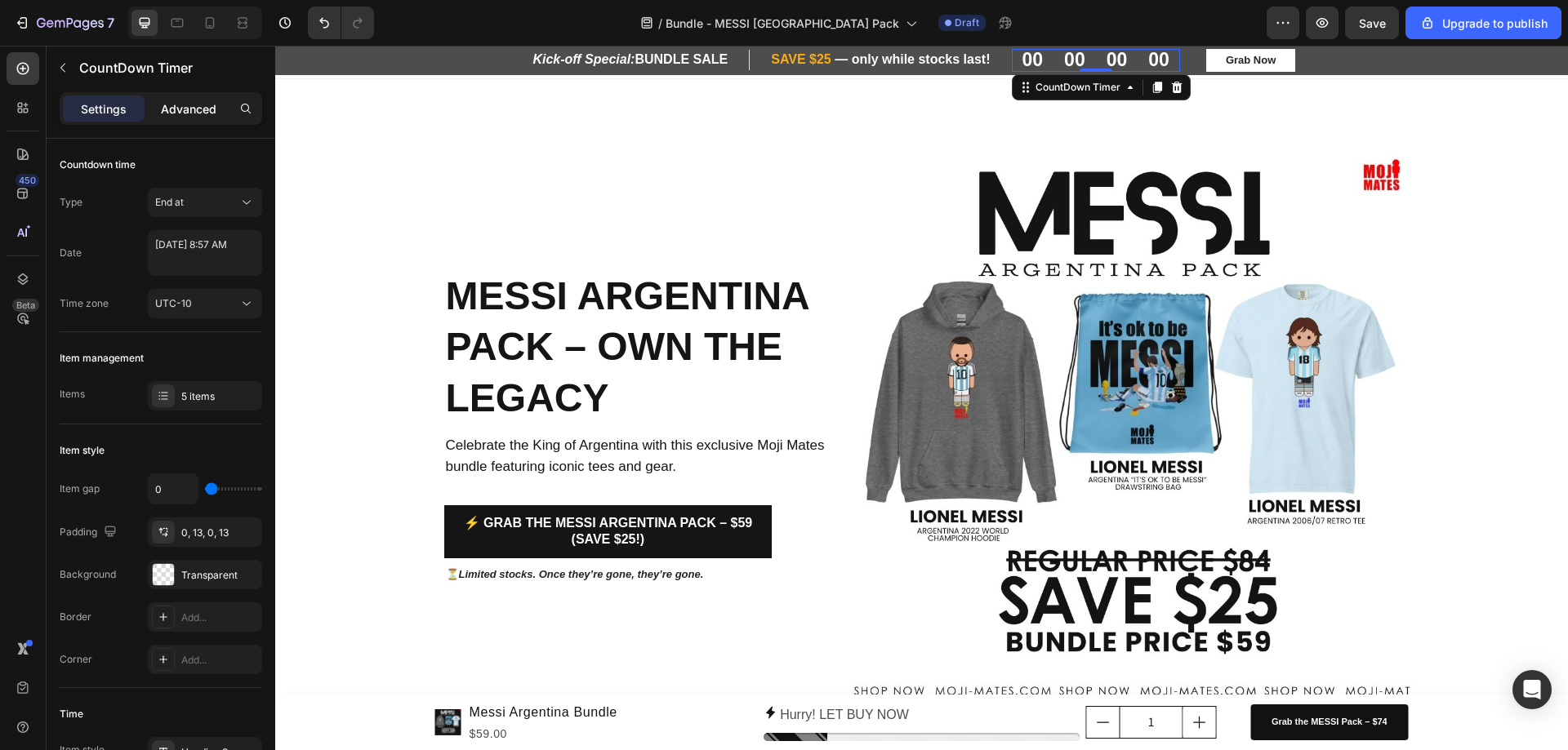
click at [190, 109] on p "Advanced" at bounding box center [189, 109] width 56 height 17
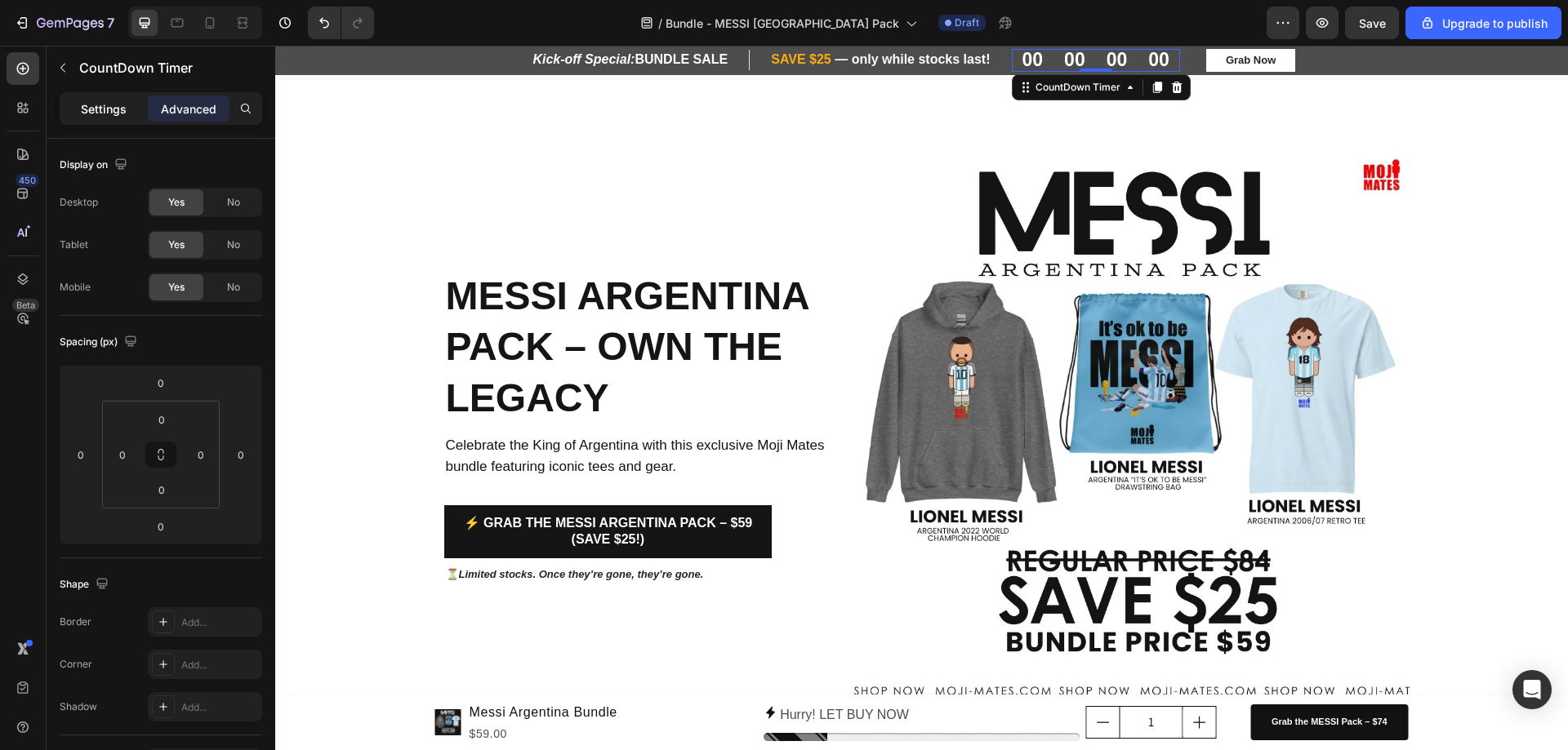
click at [108, 114] on p "Settings" at bounding box center [103, 109] width 46 height 17
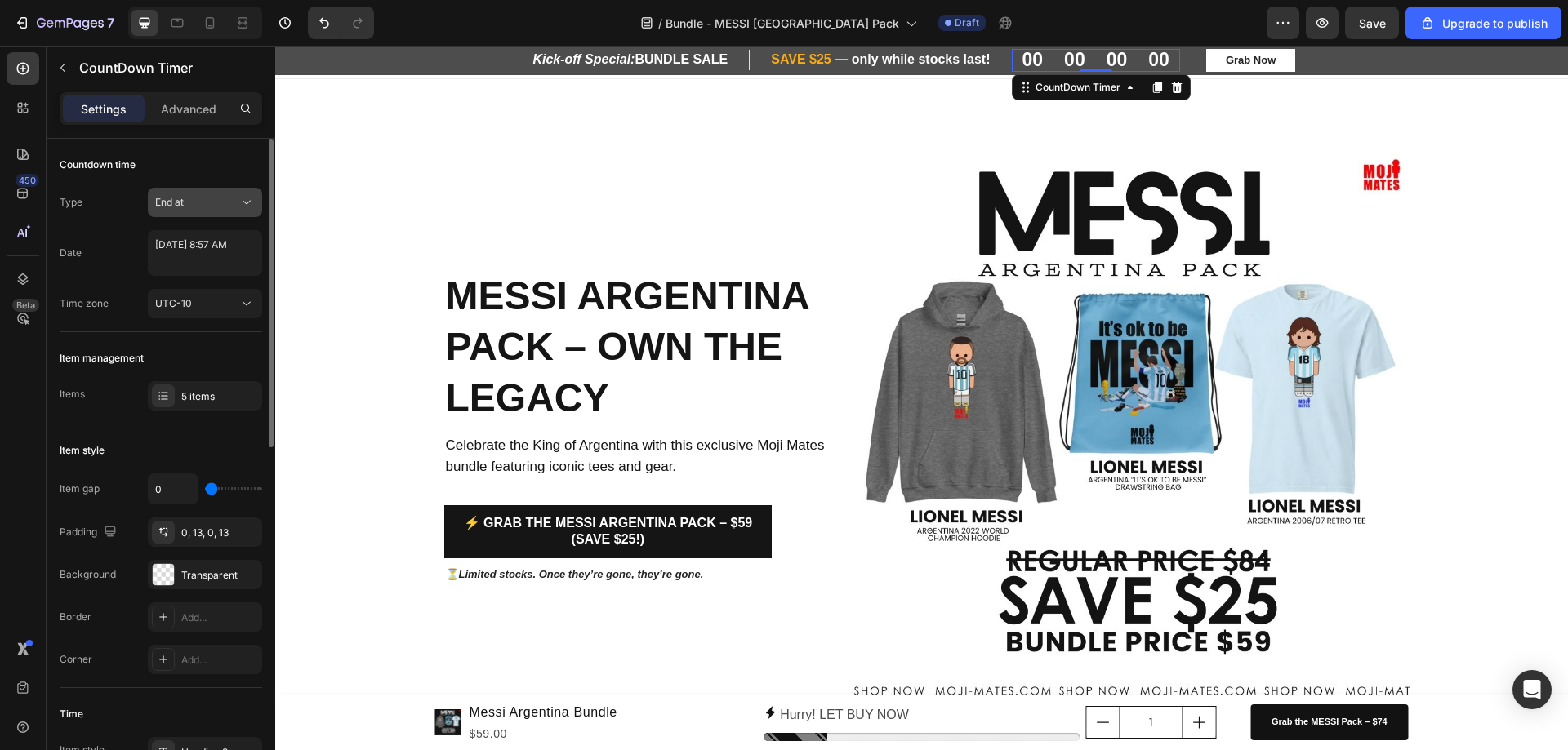
click at [256, 209] on button "End at" at bounding box center [204, 202] width 114 height 30
click at [217, 281] on div "Auto-renew" at bounding box center [189, 274] width 134 height 31
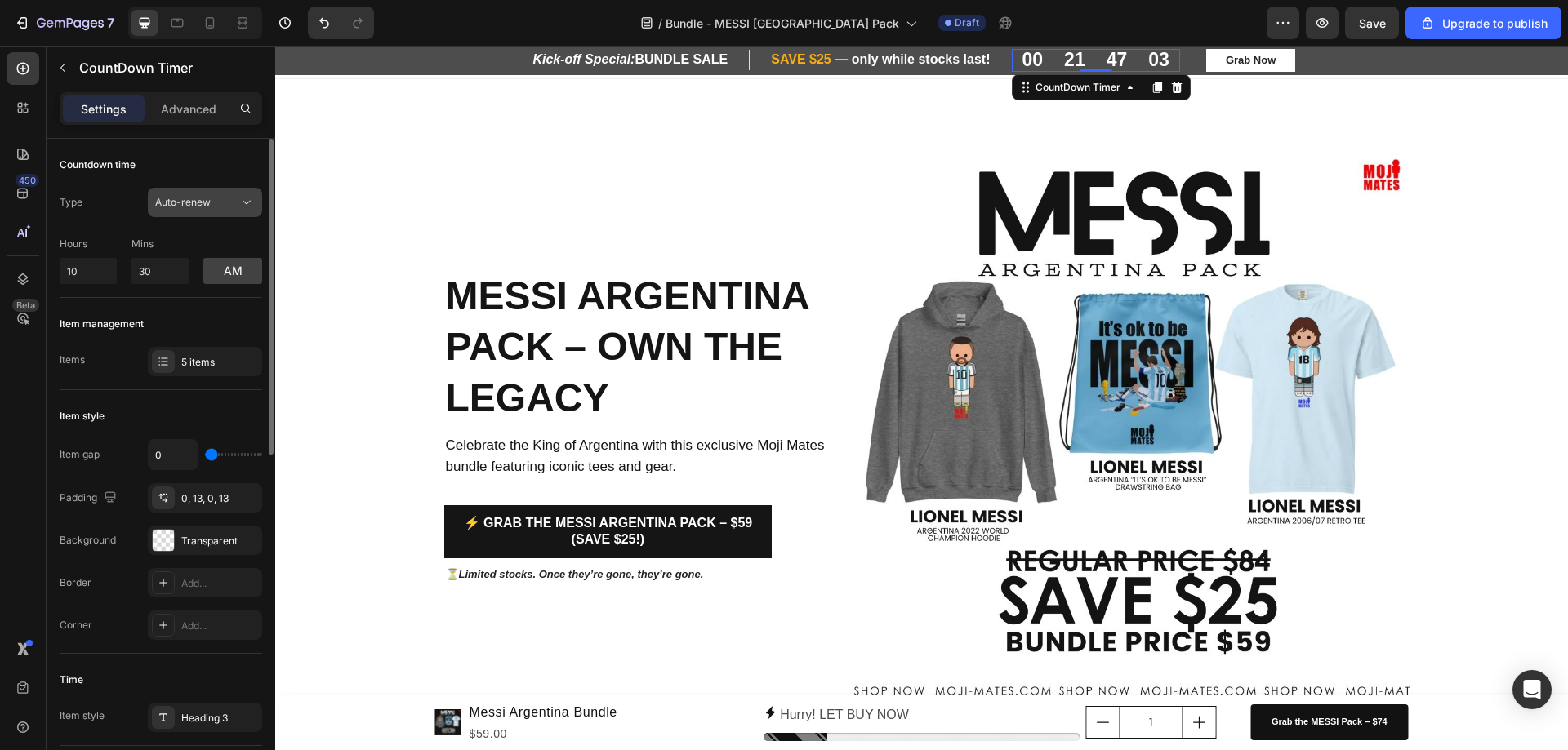
click at [248, 205] on icon at bounding box center [246, 202] width 16 height 16
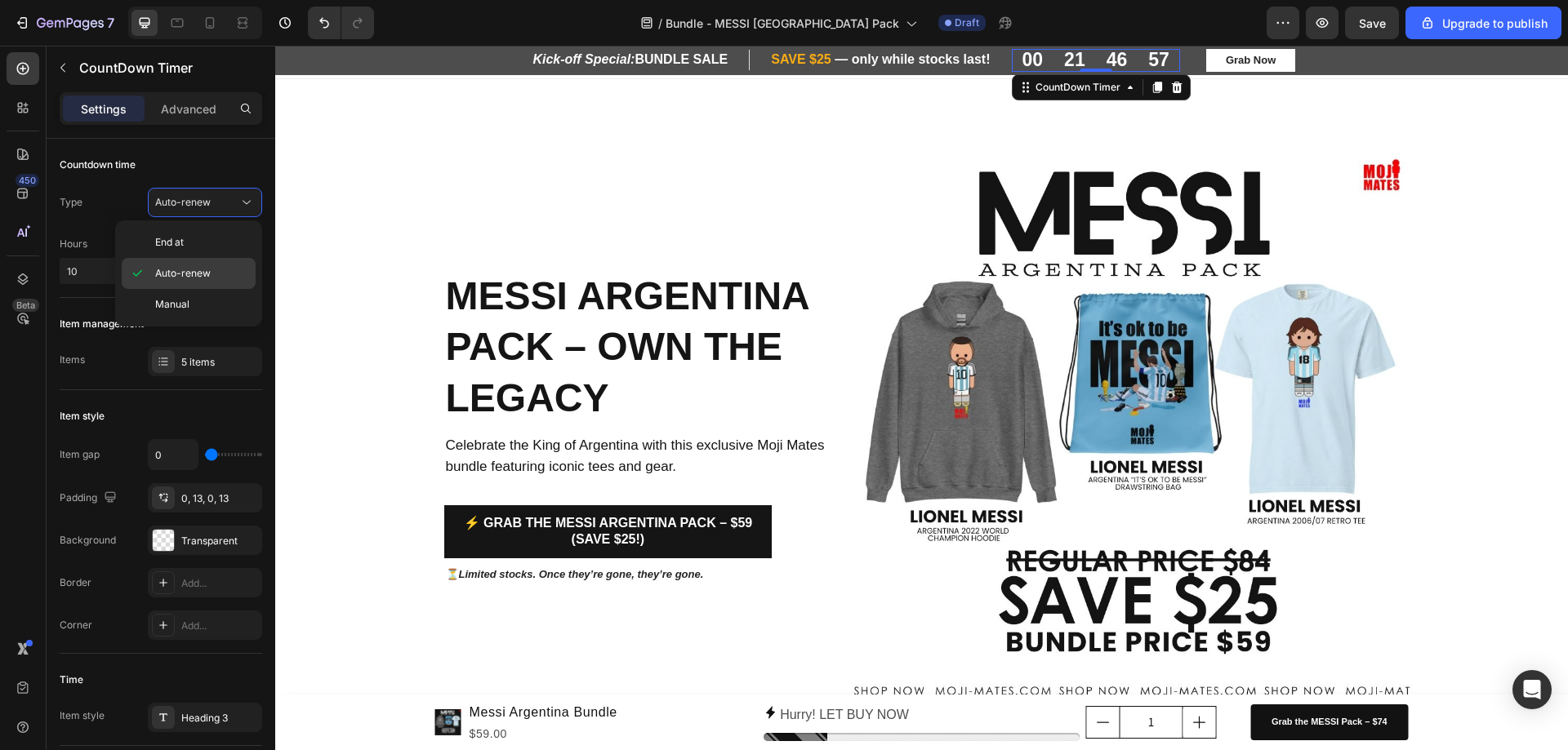
click at [154, 274] on div "Auto-renew" at bounding box center [189, 274] width 134 height 31
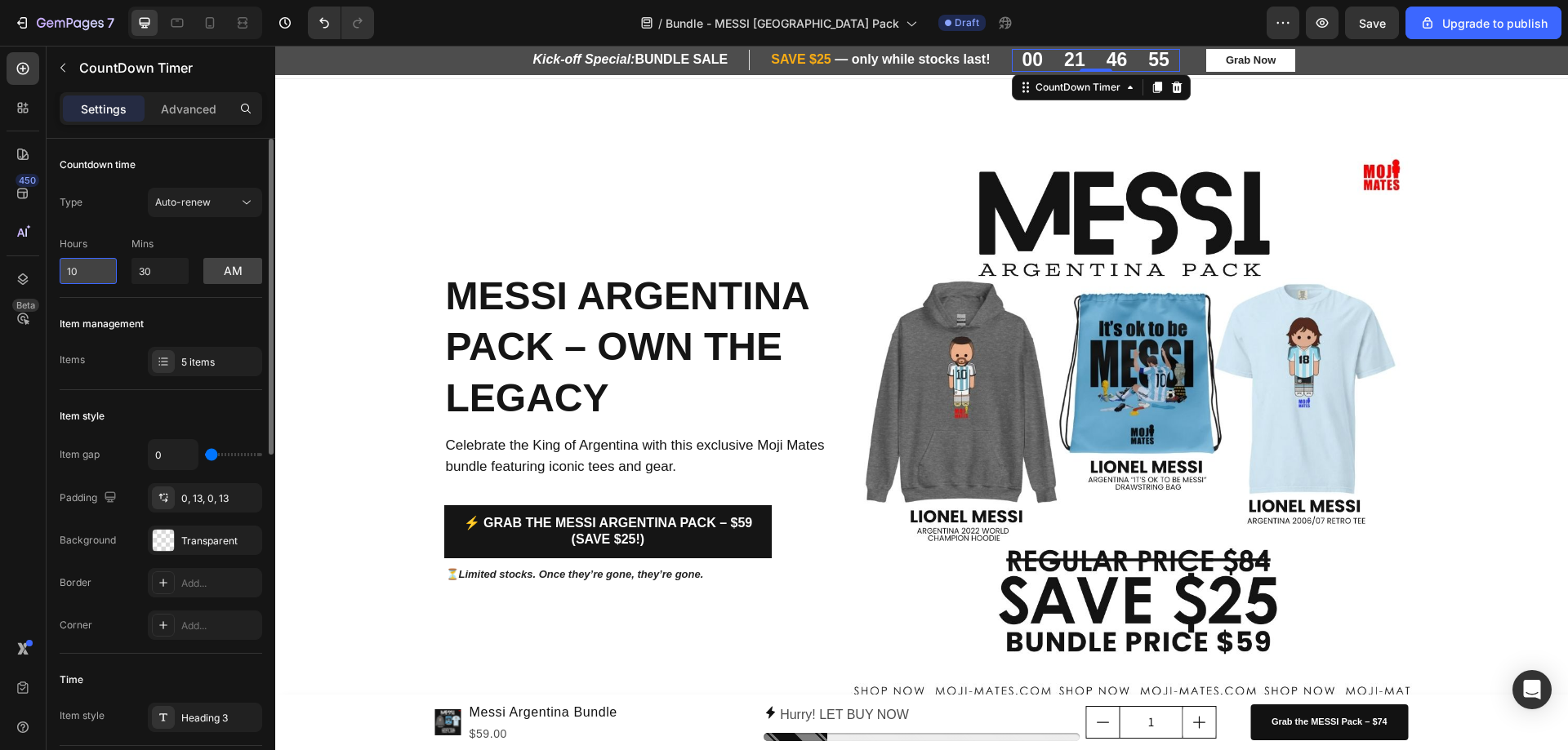
click at [80, 275] on input "10" at bounding box center [88, 271] width 57 height 26
click at [73, 276] on input "10" at bounding box center [88, 271] width 57 height 26
click at [84, 271] on input "10" at bounding box center [88, 271] width 57 height 26
type input "1"
type input "11"
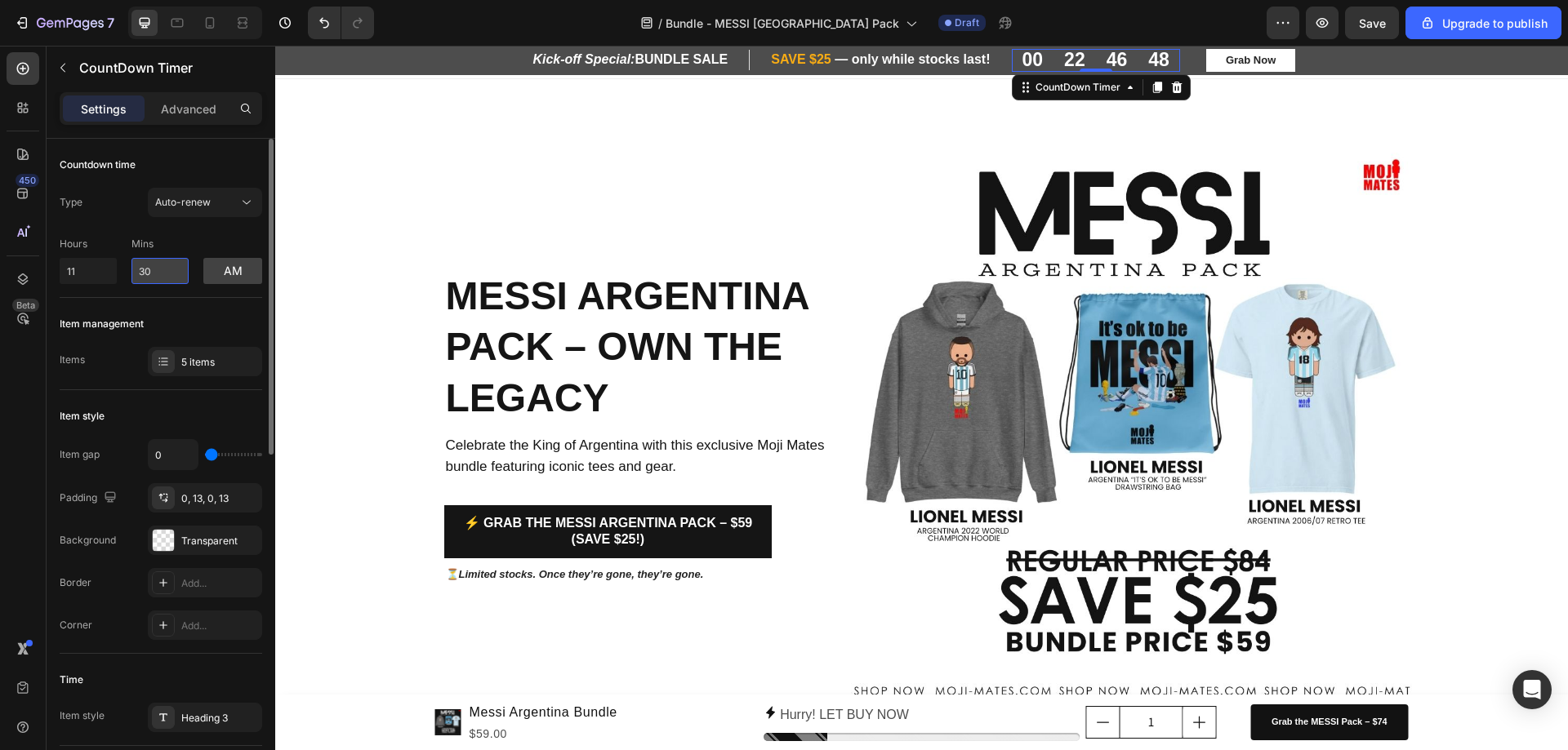
click at [150, 276] on input "30" at bounding box center [160, 271] width 57 height 26
drag, startPoint x: 150, startPoint y: 276, endPoint x: 108, endPoint y: 278, distance: 42.0
click at [108, 278] on div "Hours 11 Mins 30 am" at bounding box center [161, 257] width 203 height 54
type input "59"
click at [226, 276] on button "am" at bounding box center [232, 271] width 58 height 26
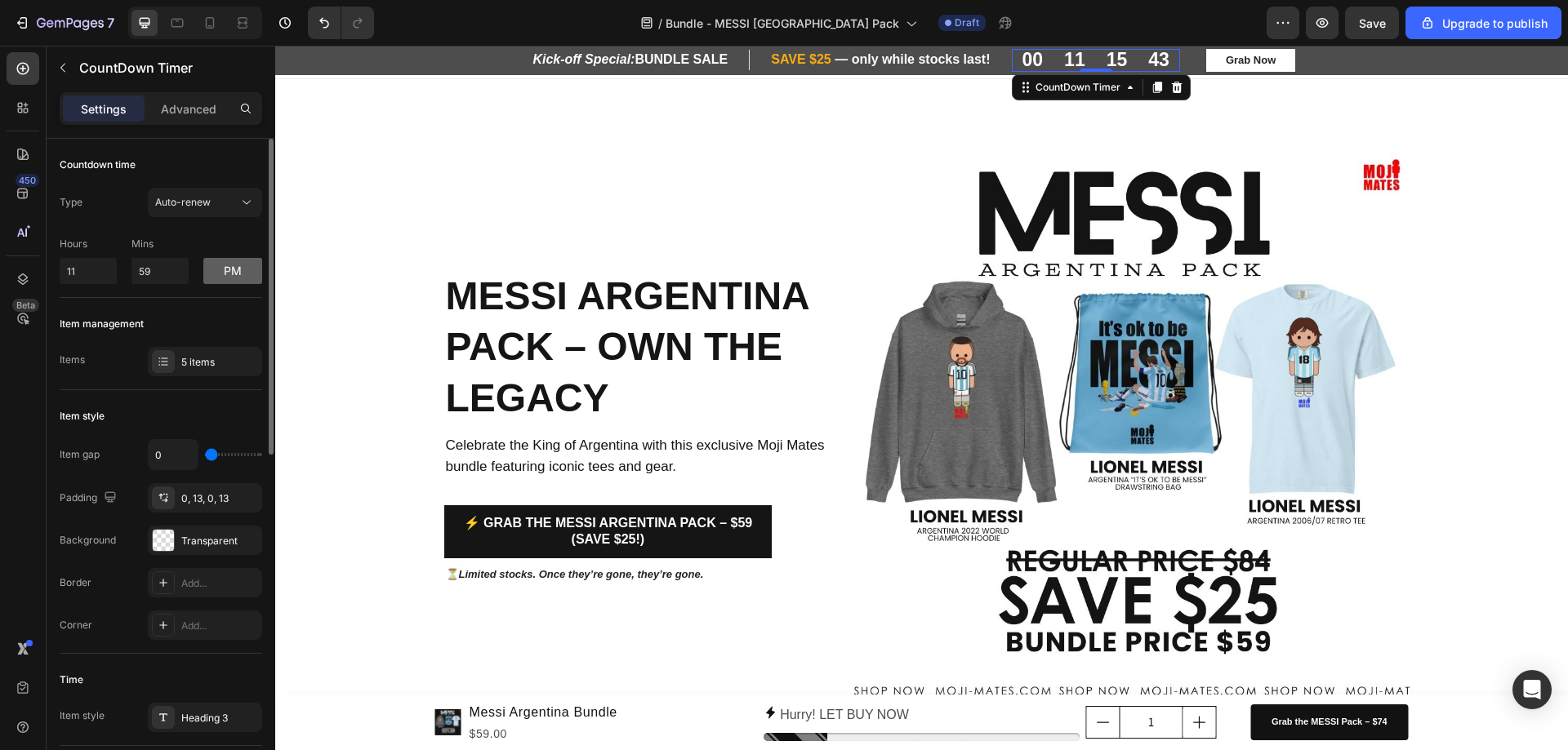
click at [237, 277] on button "pm" at bounding box center [232, 271] width 58 height 26
click at [233, 276] on button "am" at bounding box center [232, 271] width 58 height 26
click at [233, 276] on button "pm" at bounding box center [232, 271] width 58 height 26
click at [235, 276] on button "am" at bounding box center [232, 271] width 58 height 26
click at [236, 271] on button "pm" at bounding box center [232, 271] width 58 height 26
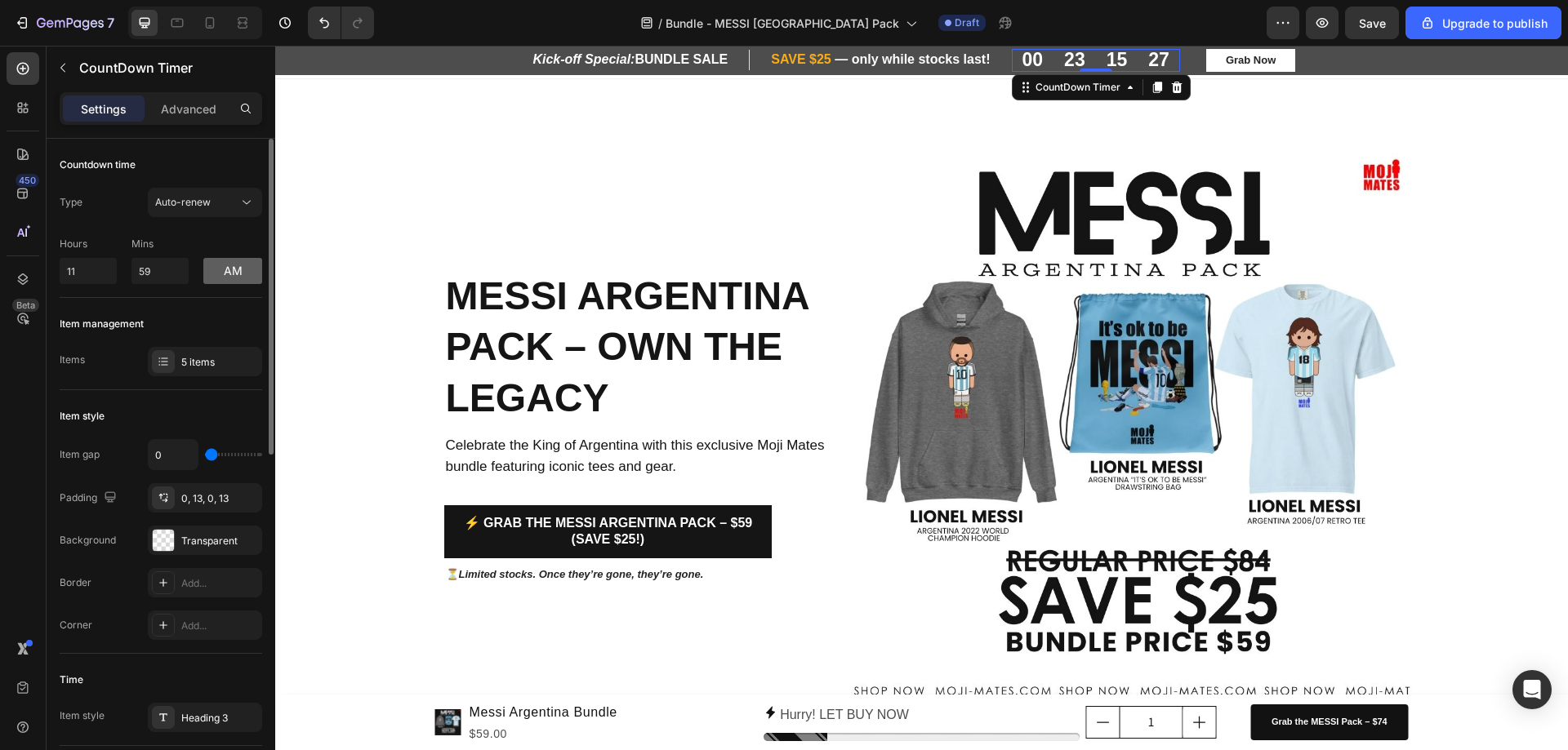
click at [236, 271] on button "am" at bounding box center [232, 271] width 58 height 26
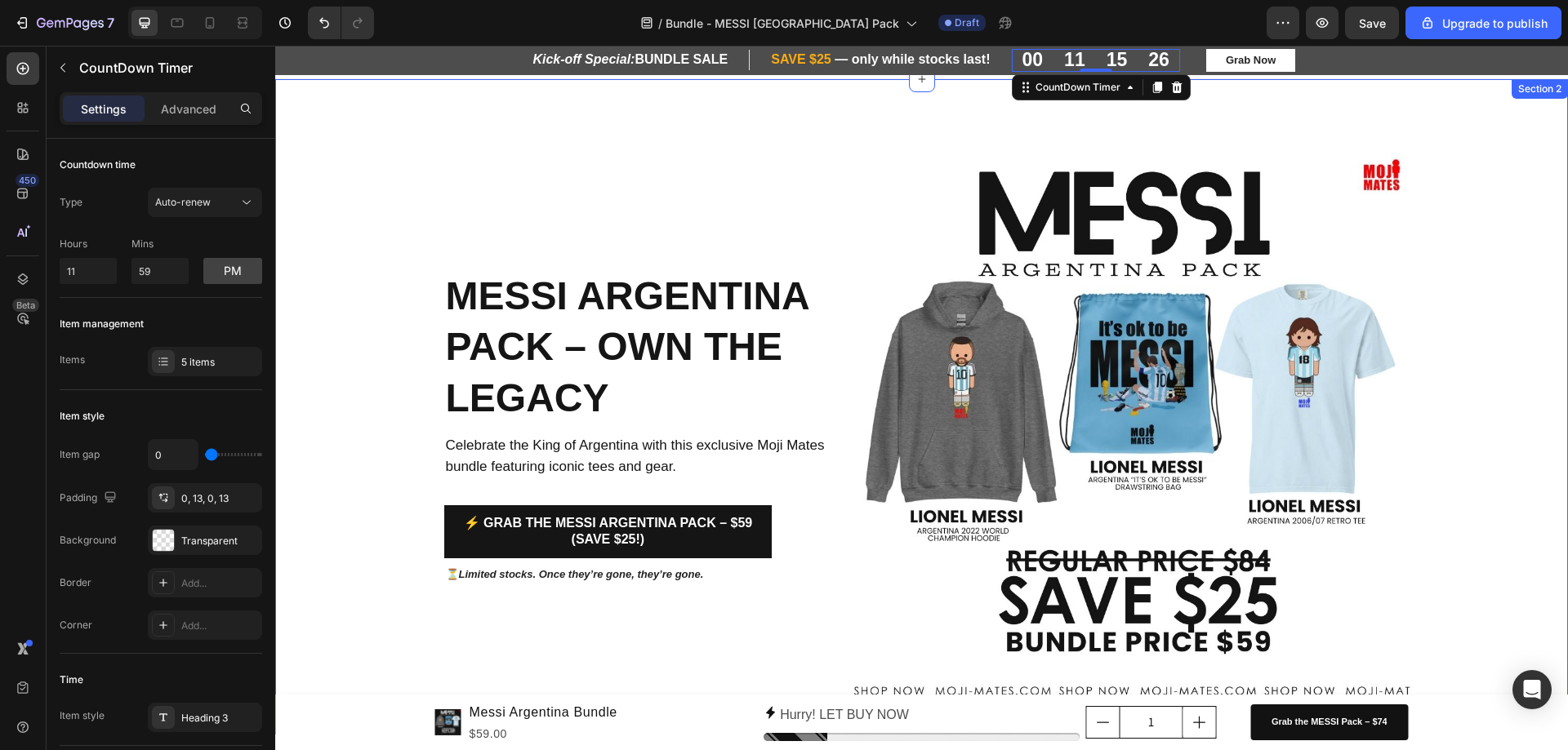
click at [415, 175] on div "Messi Argentina Pack – Own the Legacy Heading Celebrate the King of Argentina w…" at bounding box center [922, 427] width 1293 height 564
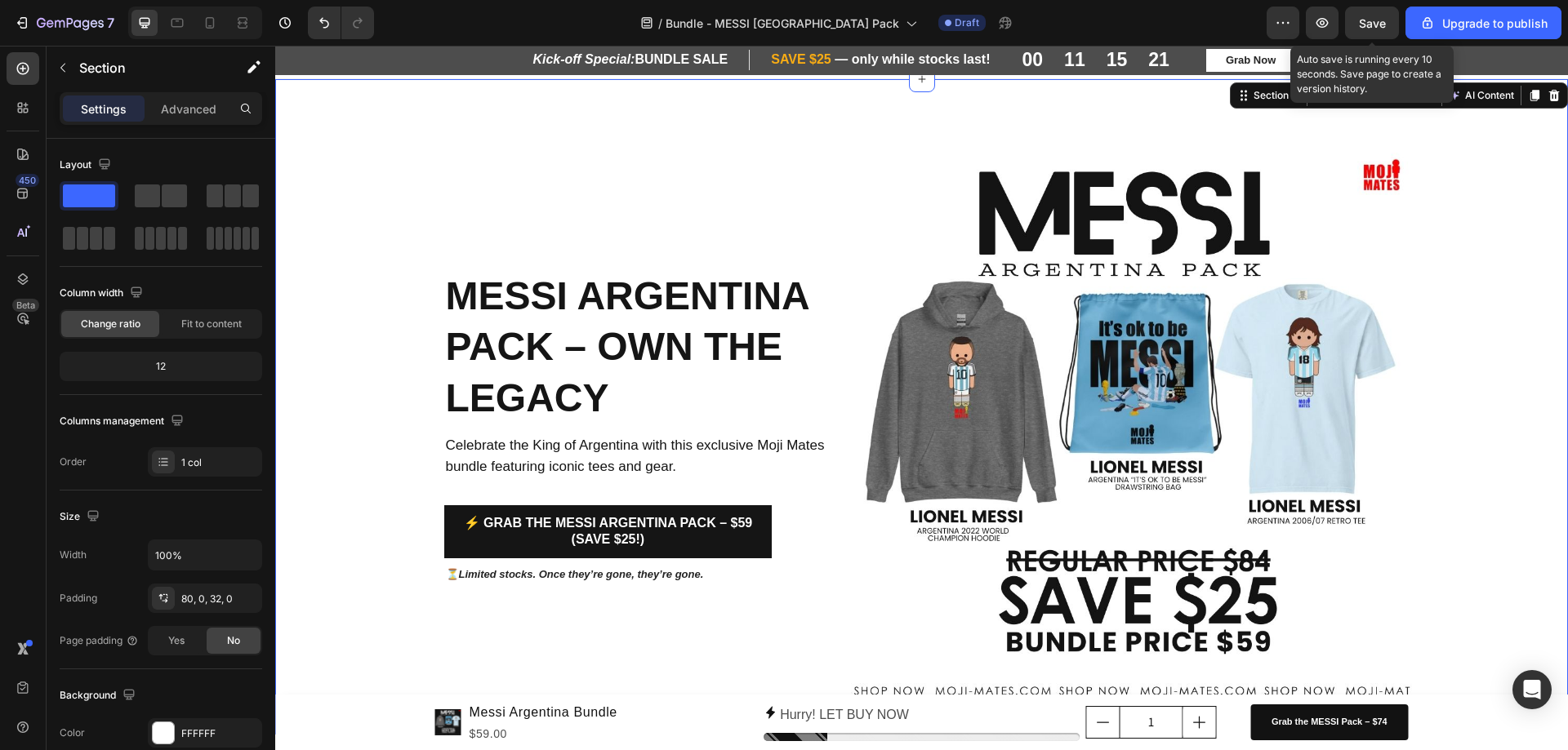
click at [1370, 20] on span "Save" at bounding box center [1373, 23] width 27 height 14
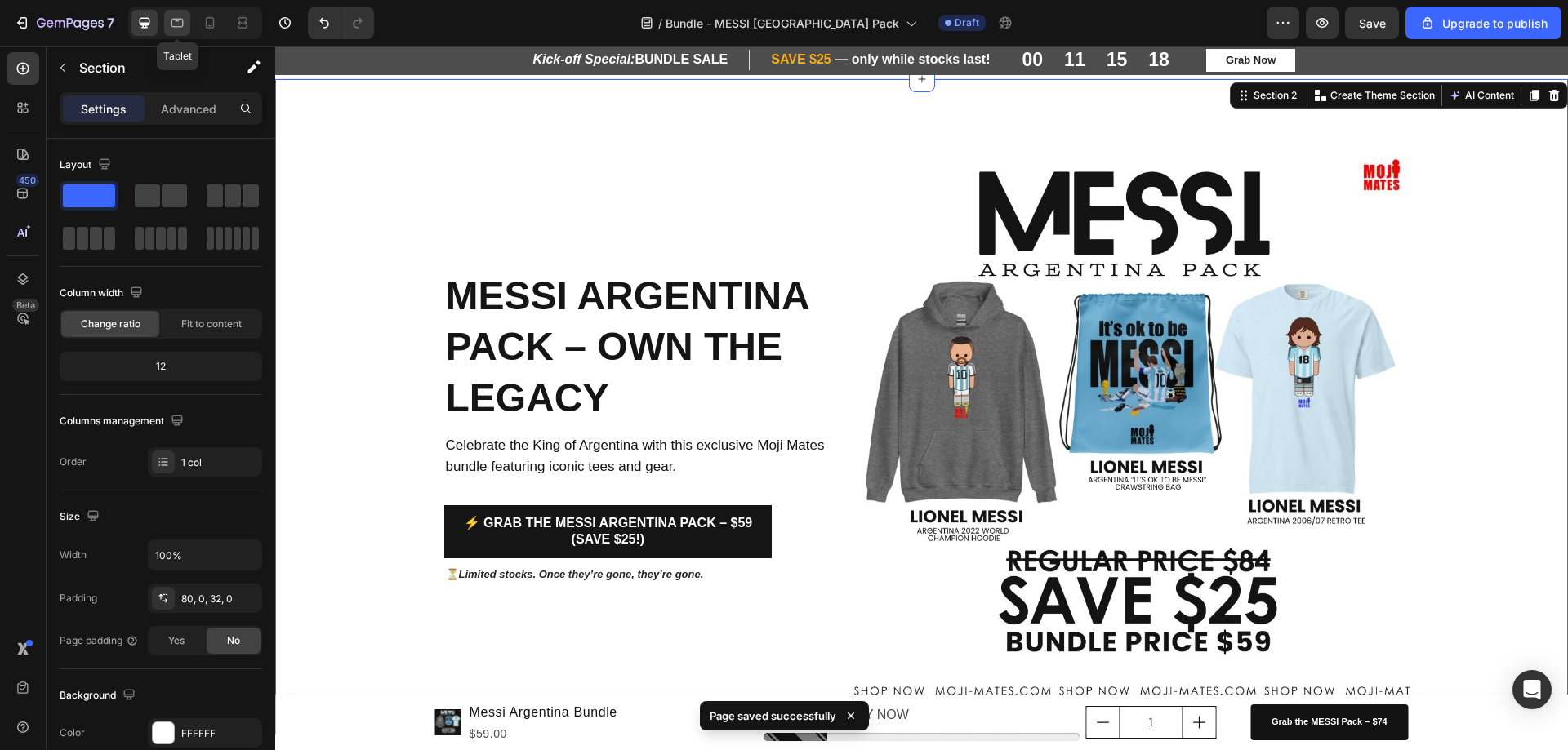
click at [177, 11] on div at bounding box center [176, 22] width 26 height 26
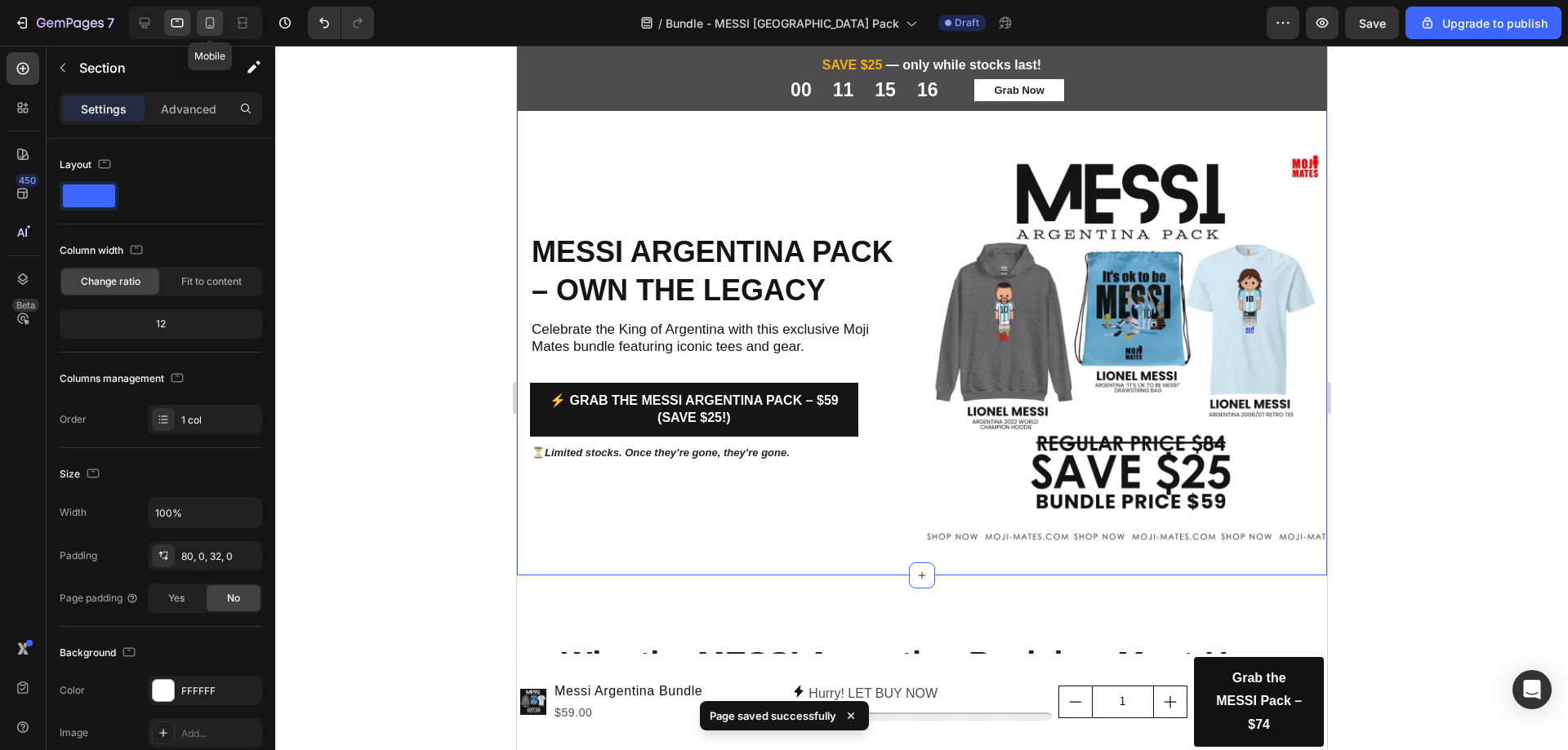
click at [203, 24] on icon at bounding box center [210, 22] width 16 height 16
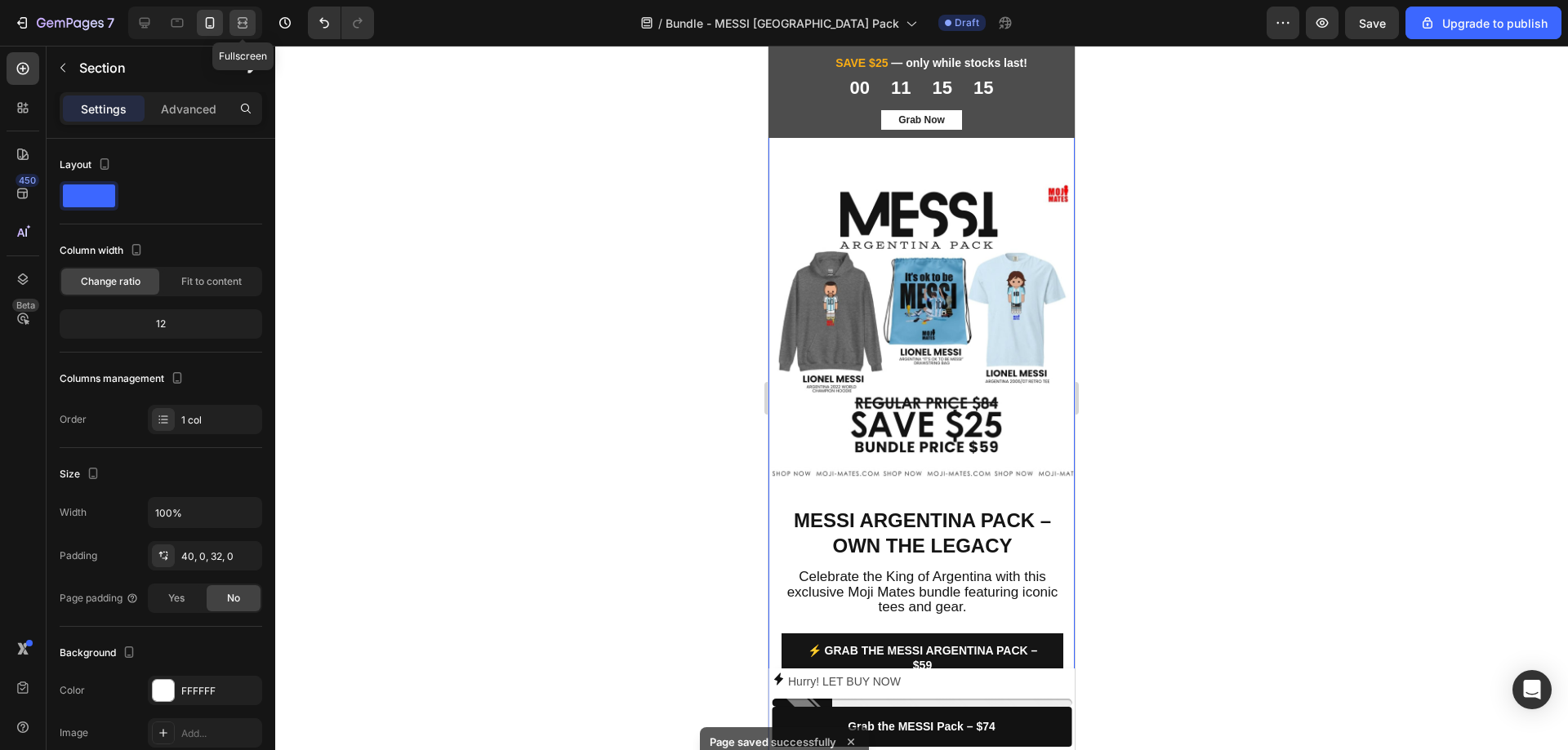
click at [237, 25] on icon at bounding box center [242, 22] width 16 height 16
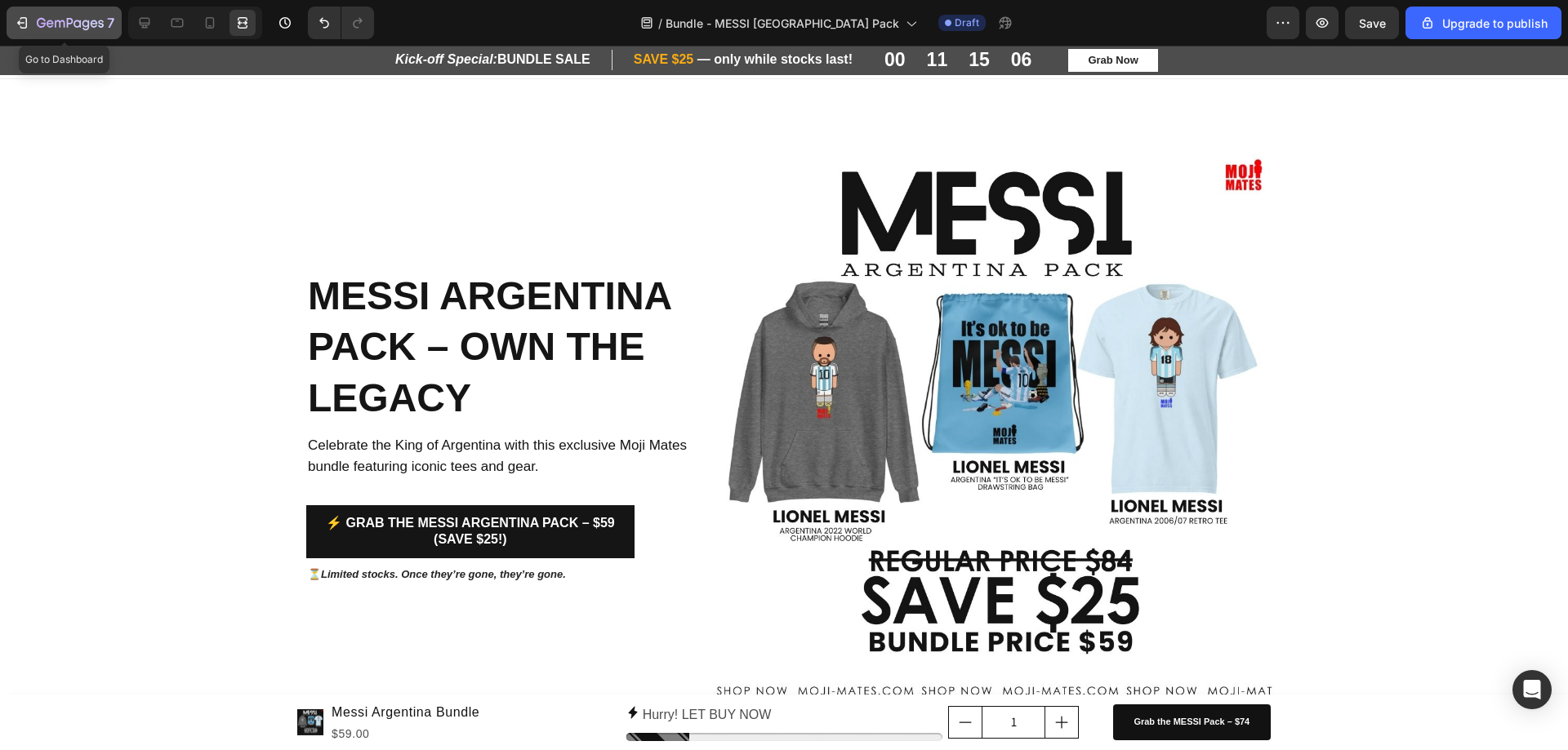
click at [37, 11] on button "7" at bounding box center [64, 23] width 115 height 33
